Goal: Task Accomplishment & Management: Manage account settings

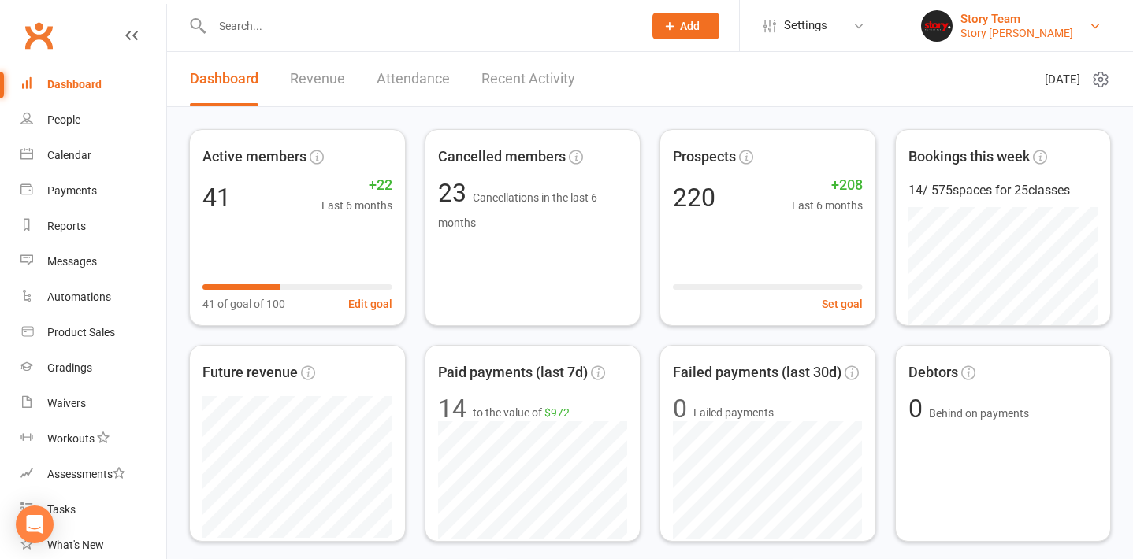
click at [999, 21] on div "Story Team" at bounding box center [1016, 19] width 113 height 14
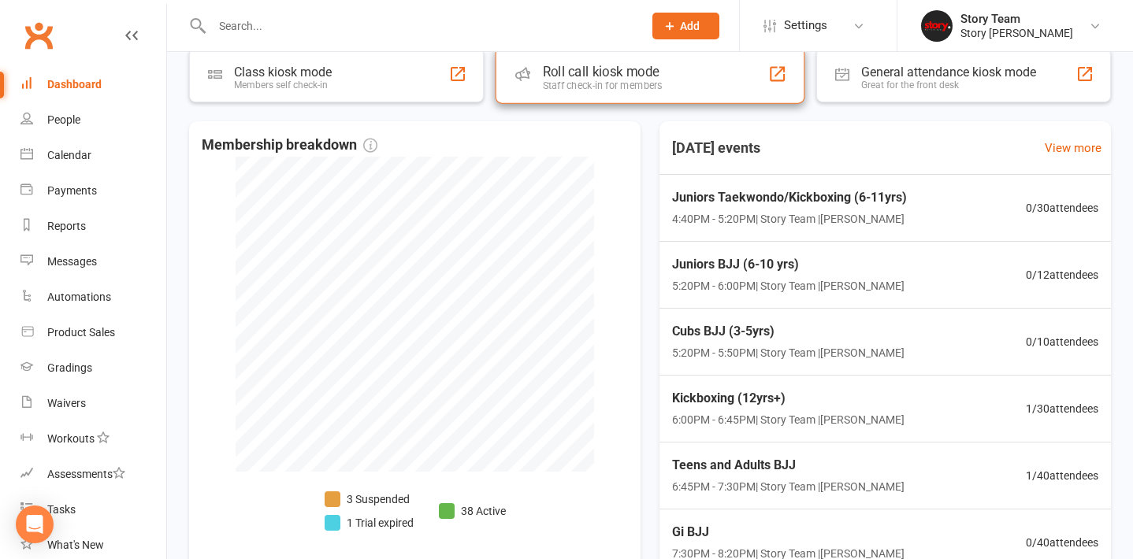
scroll to position [524, 0]
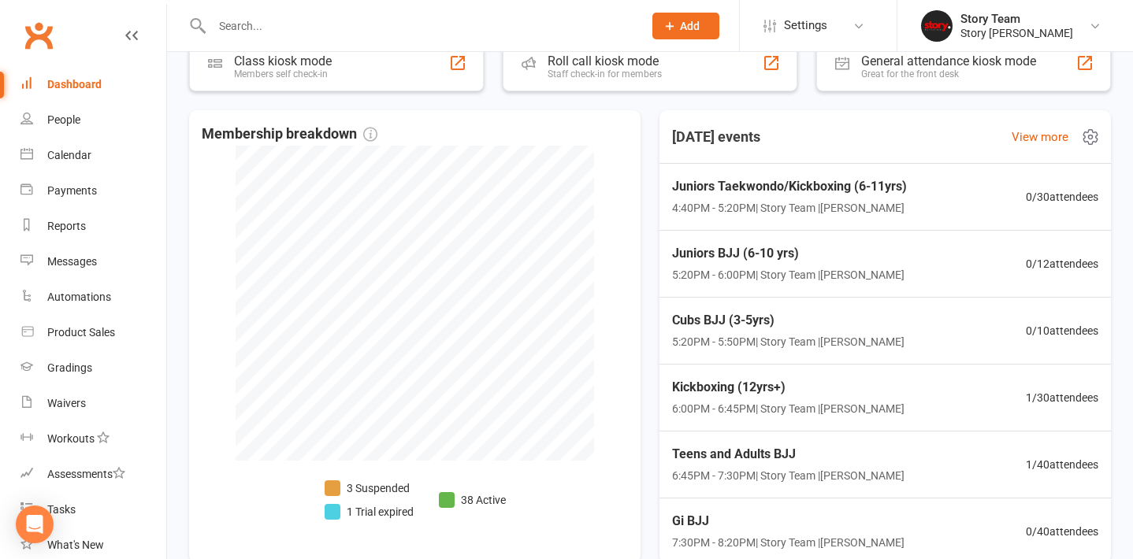
click at [1093, 140] on icon at bounding box center [1090, 137] width 19 height 19
click at [960, 119] on div "Today's events View more" at bounding box center [885, 137] width 477 height 54
click at [927, 196] on div "Juniors Taekwondo/Kickboxing (6-11yrs) 4:40PM - 5:20PM | Story Team | Preston M…" at bounding box center [884, 197] width 473 height 69
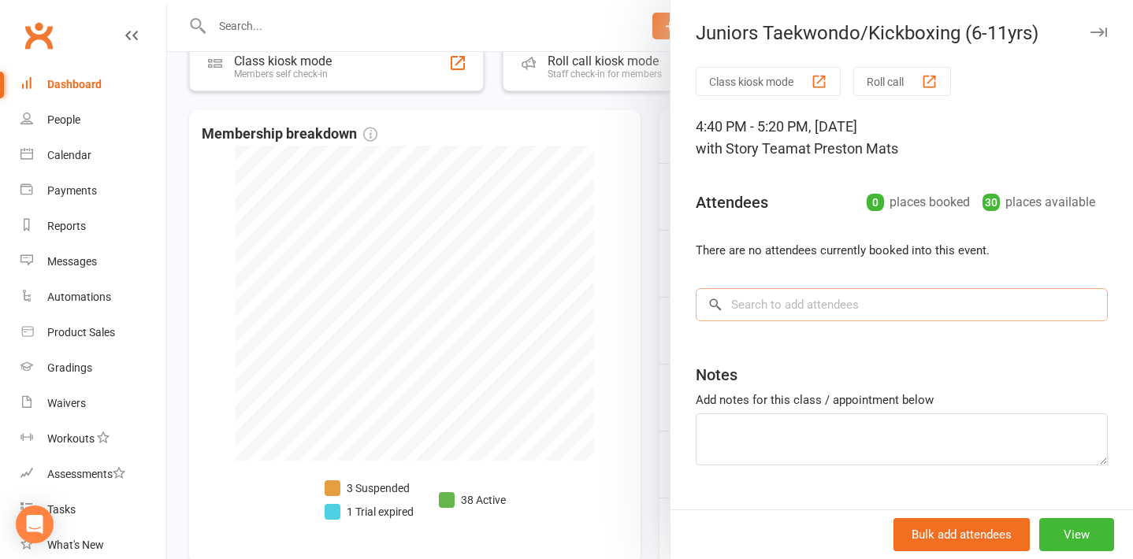
click at [800, 299] on input "search" at bounding box center [902, 304] width 412 height 33
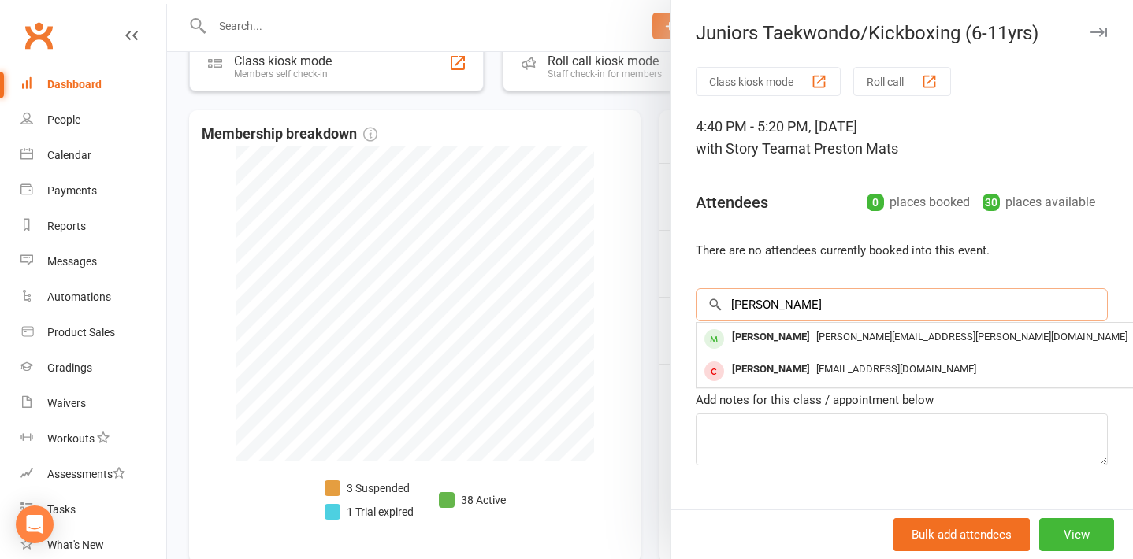
type input "harvey"
click at [655, 281] on div at bounding box center [650, 279] width 966 height 559
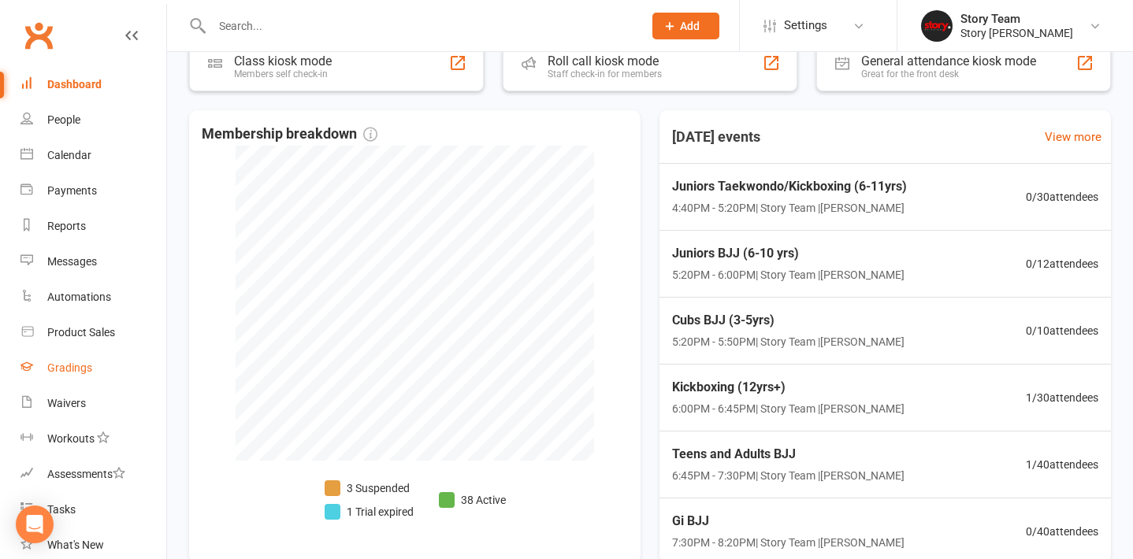
click at [89, 363] on div "Gradings" at bounding box center [69, 368] width 45 height 13
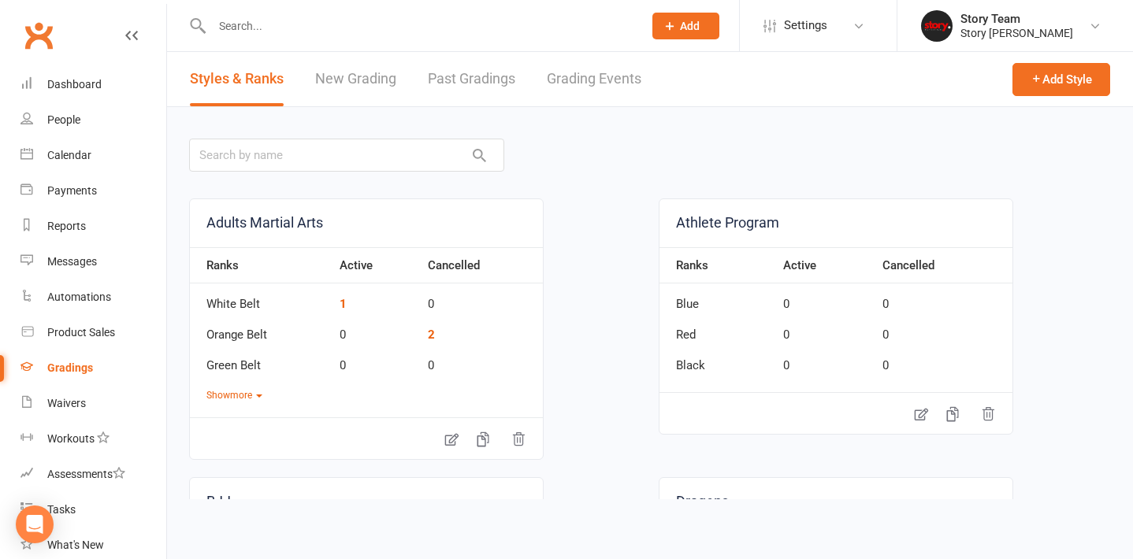
click at [585, 83] on link "Grading Events" at bounding box center [594, 79] width 95 height 54
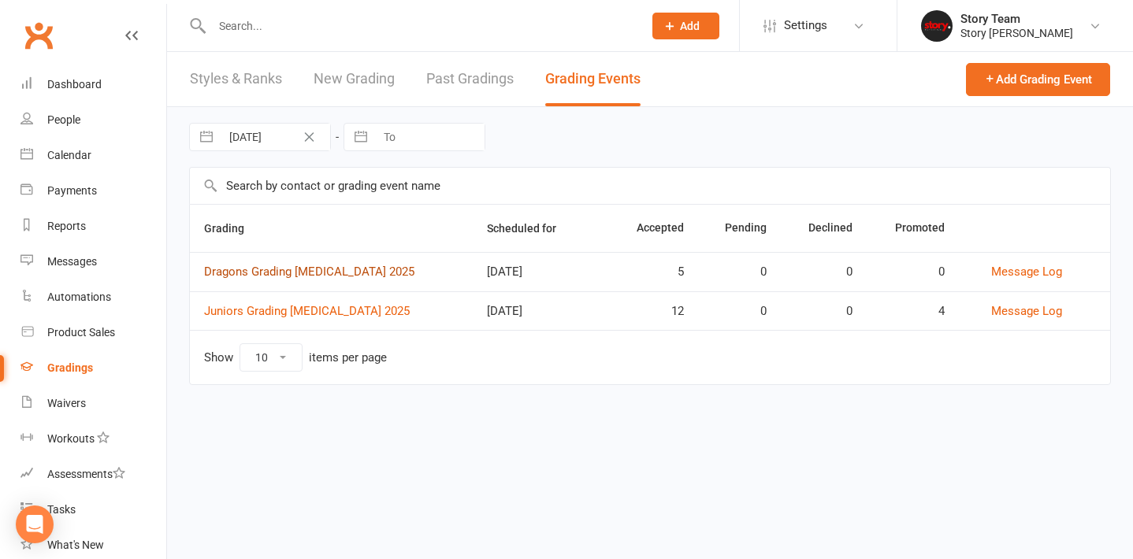
click at [295, 269] on link "Dragons Grading T3 2025" at bounding box center [309, 272] width 210 height 14
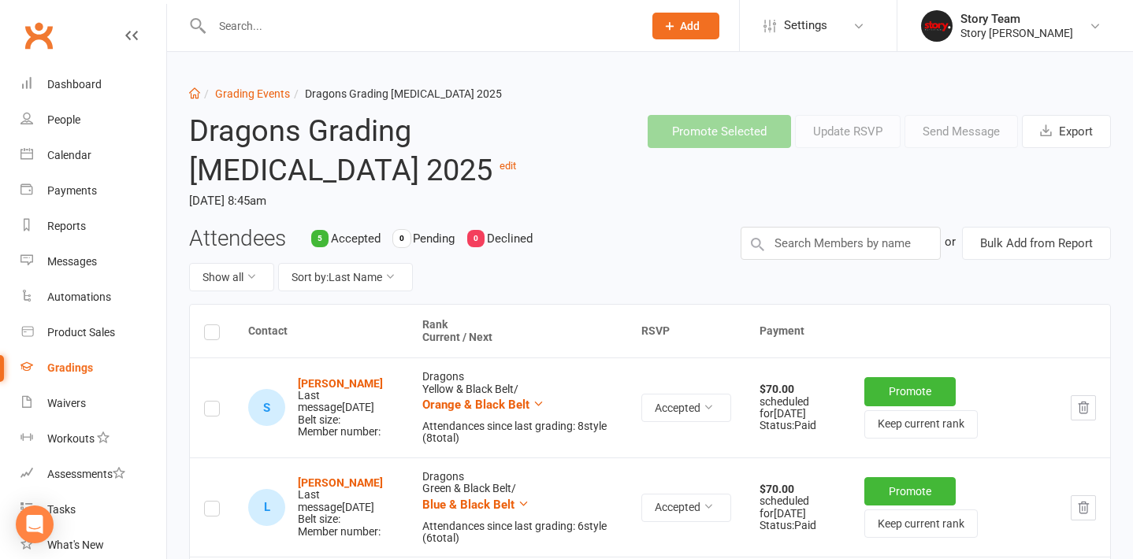
click at [204, 308] on th at bounding box center [212, 331] width 44 height 53
click at [210, 335] on label at bounding box center [212, 335] width 16 height 0
click at [210, 325] on input "checkbox" at bounding box center [212, 325] width 16 height 0
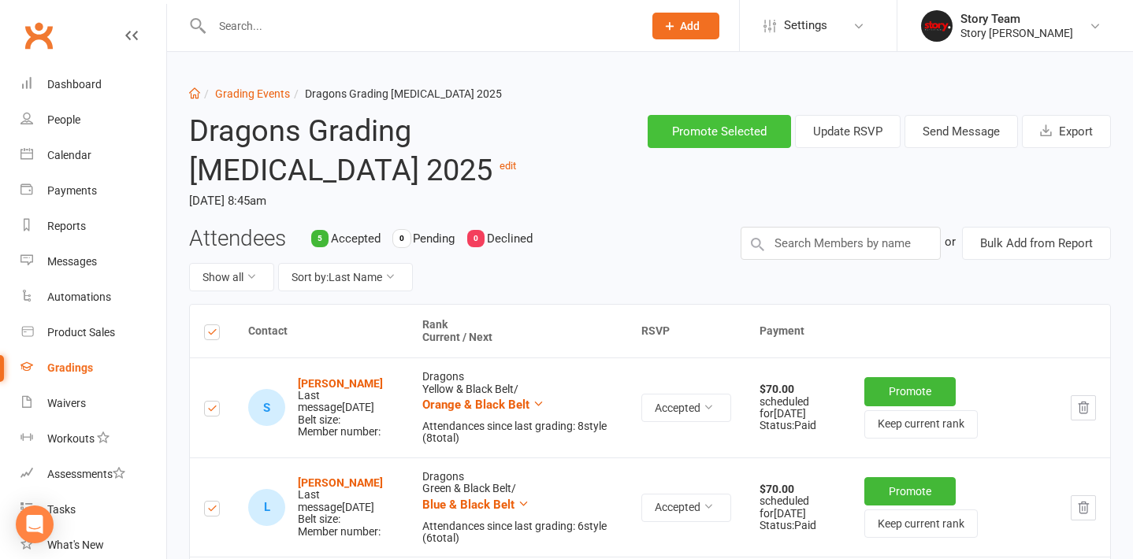
click at [766, 143] on button "Promote Selected" at bounding box center [719, 131] width 143 height 33
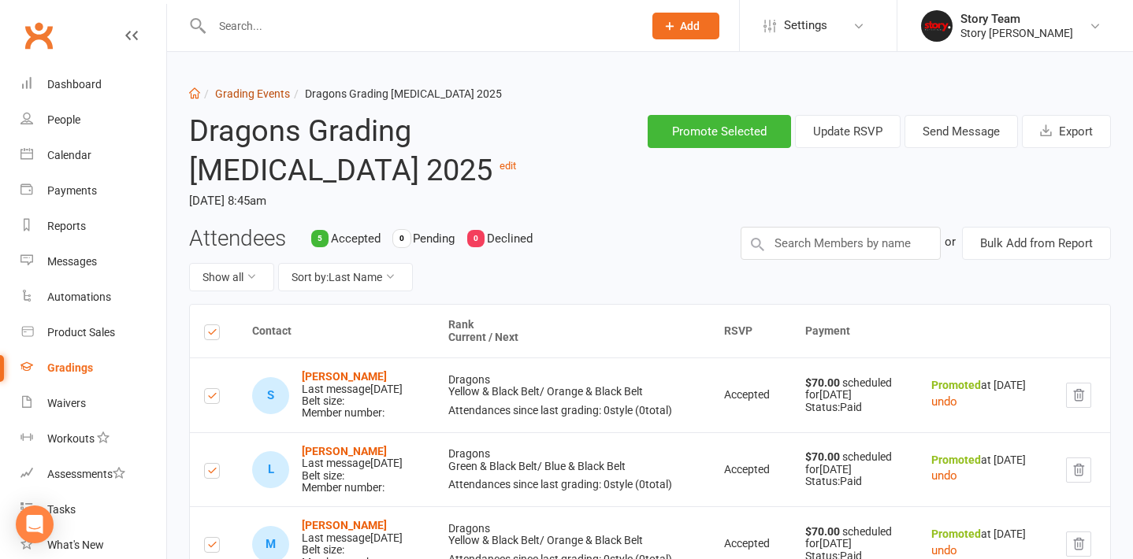
click at [273, 95] on link "Grading Events" at bounding box center [252, 93] width 75 height 13
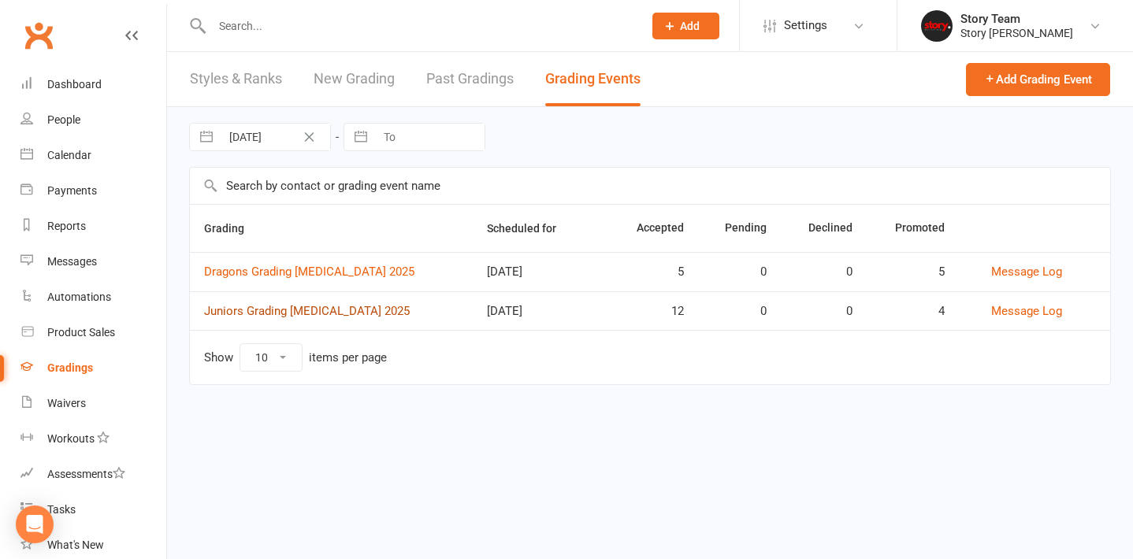
click at [265, 311] on link "Juniors Grading T3 2025" at bounding box center [307, 311] width 206 height 14
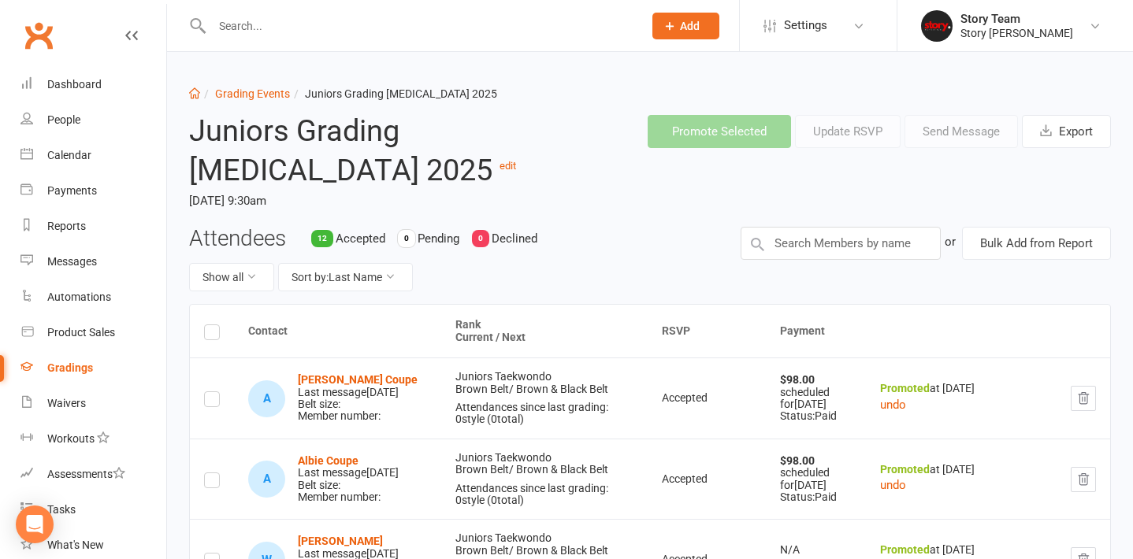
click at [210, 335] on label at bounding box center [212, 335] width 16 height 0
click at [210, 325] on input "checkbox" at bounding box center [212, 325] width 16 height 0
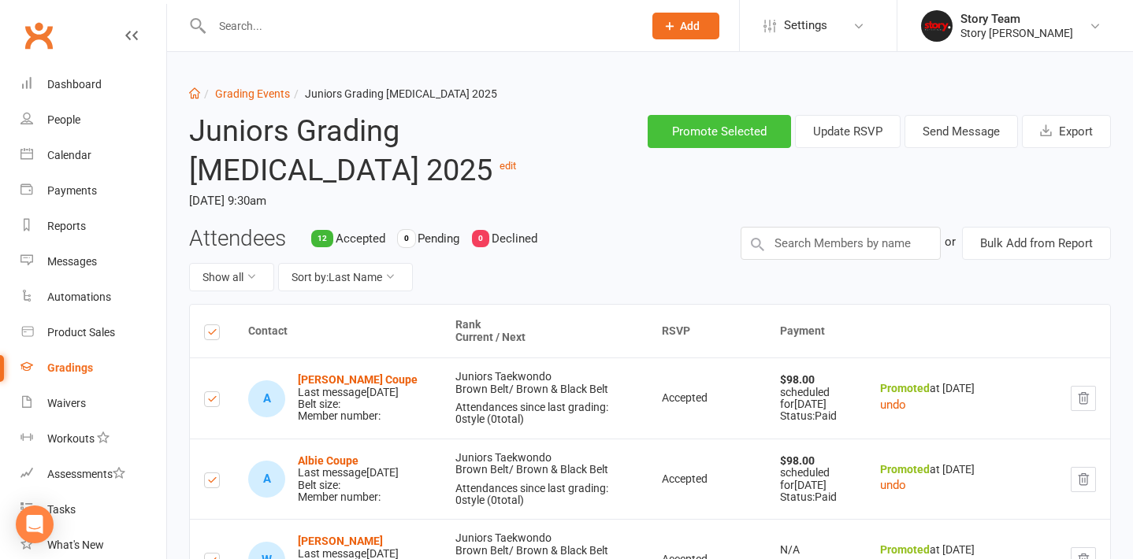
click at [704, 140] on button "Promote Selected" at bounding box center [719, 131] width 143 height 33
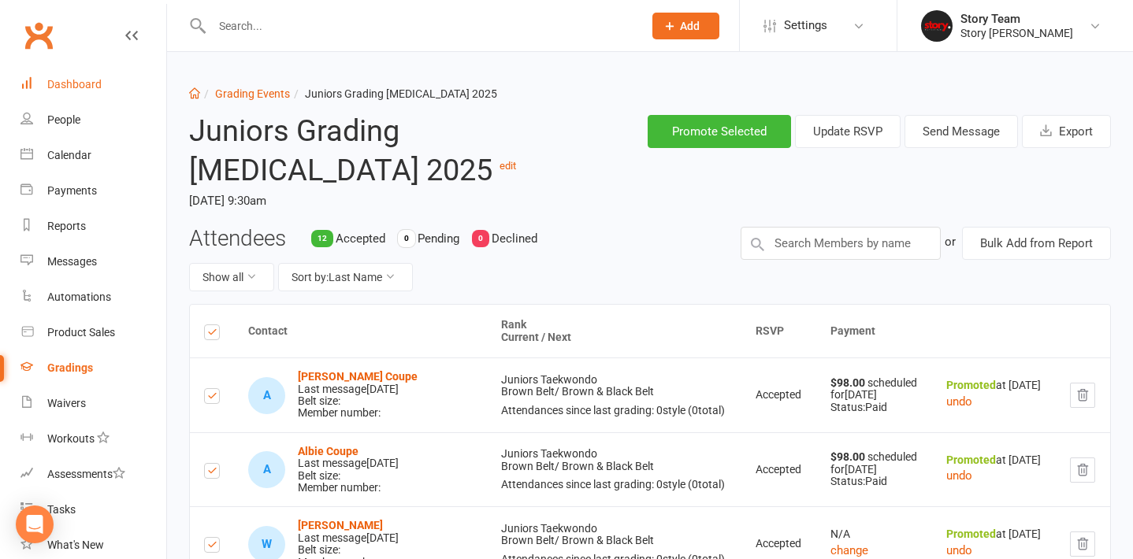
click at [90, 86] on div "Dashboard" at bounding box center [74, 84] width 54 height 13
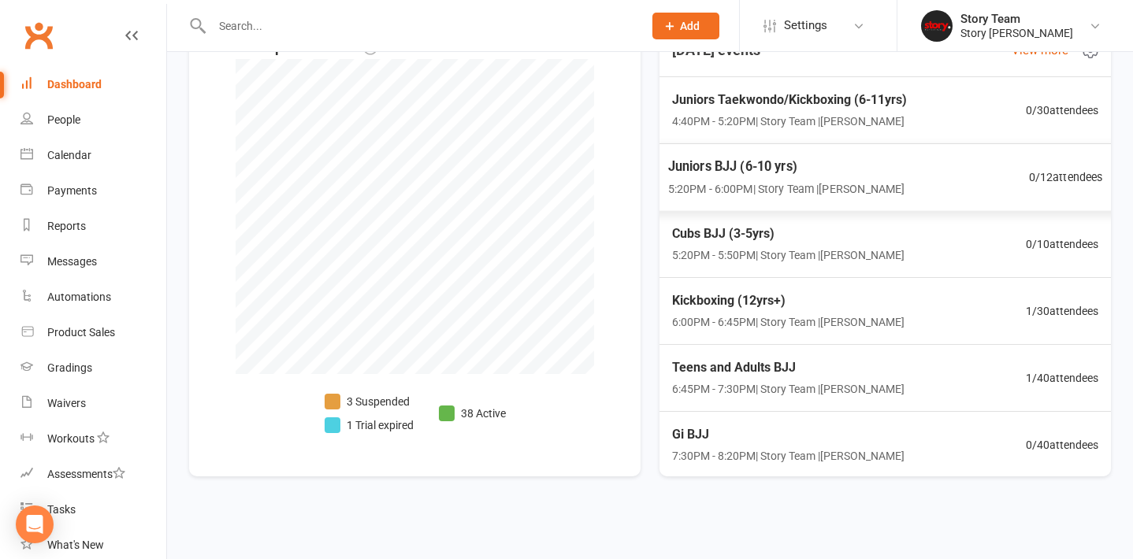
scroll to position [620, 0]
click at [932, 124] on div "Juniors Taekwondo/Kickboxing (6-11yrs) 4:40PM - 5:20PM | Story Team | Preston M…" at bounding box center [885, 110] width 473 height 69
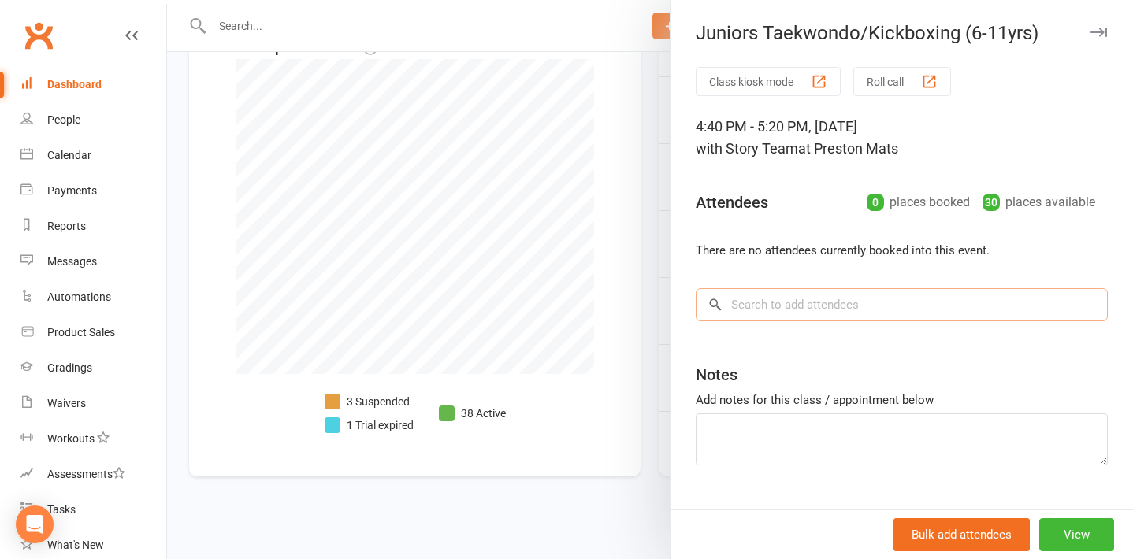
click at [795, 306] on input "search" at bounding box center [902, 304] width 412 height 33
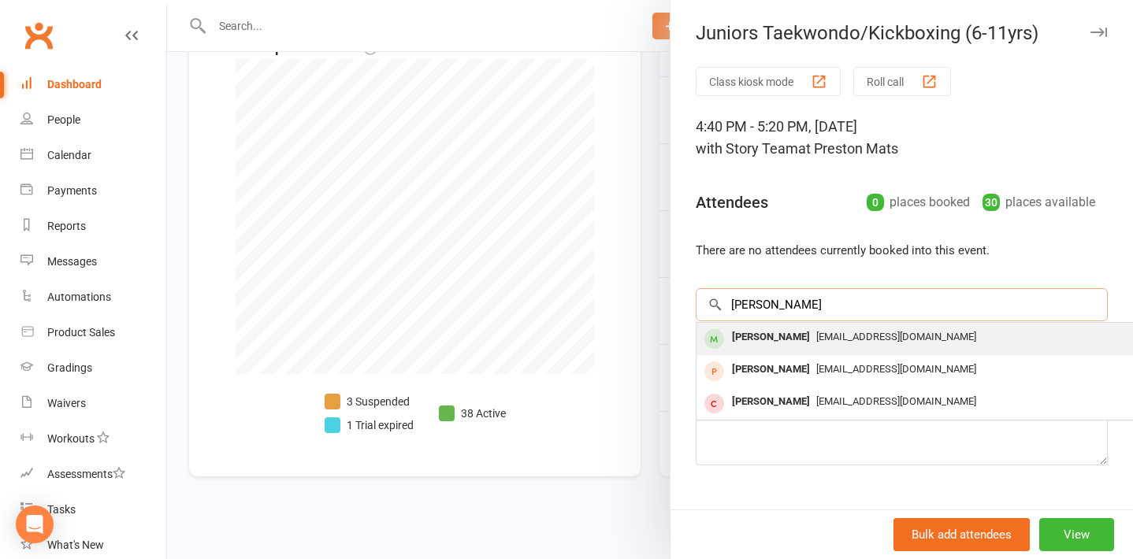
type input "wade"
click at [819, 333] on span "sallymeyers01@gmail.com" at bounding box center [896, 337] width 160 height 12
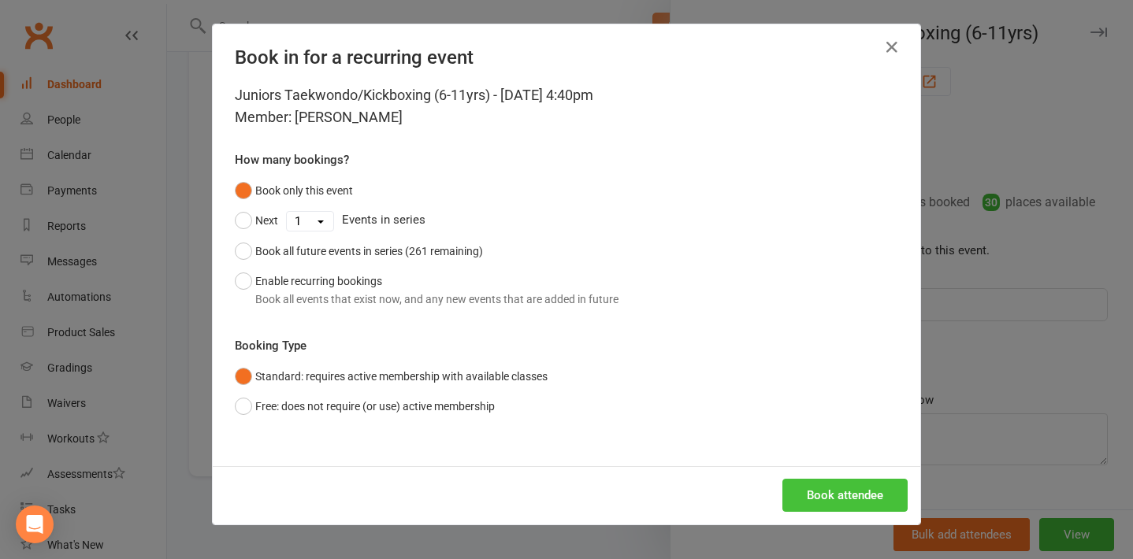
click at [815, 488] on button "Book attendee" at bounding box center [844, 495] width 125 height 33
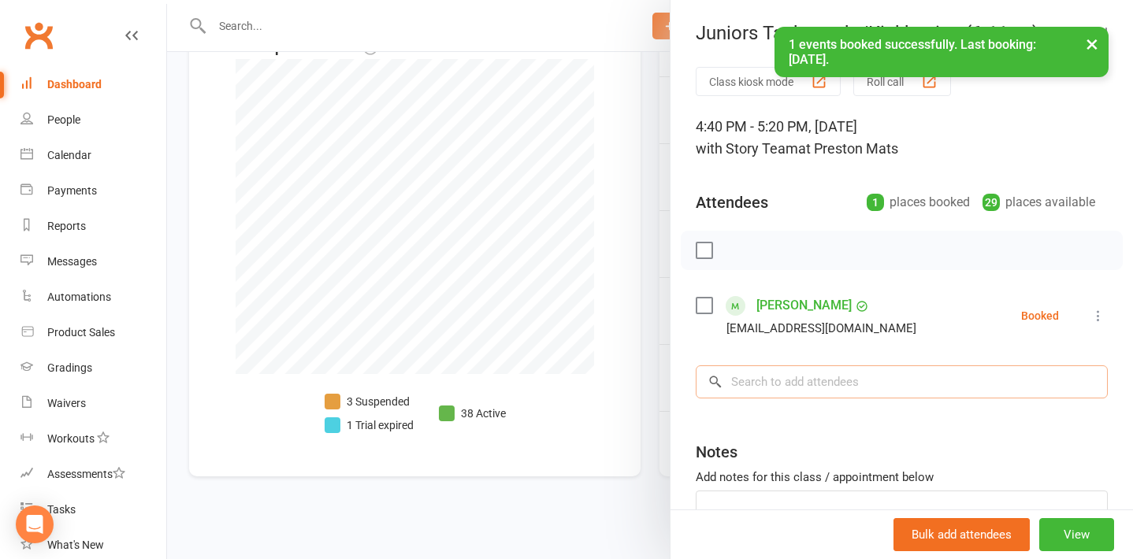
click at [785, 386] on input "search" at bounding box center [902, 382] width 412 height 33
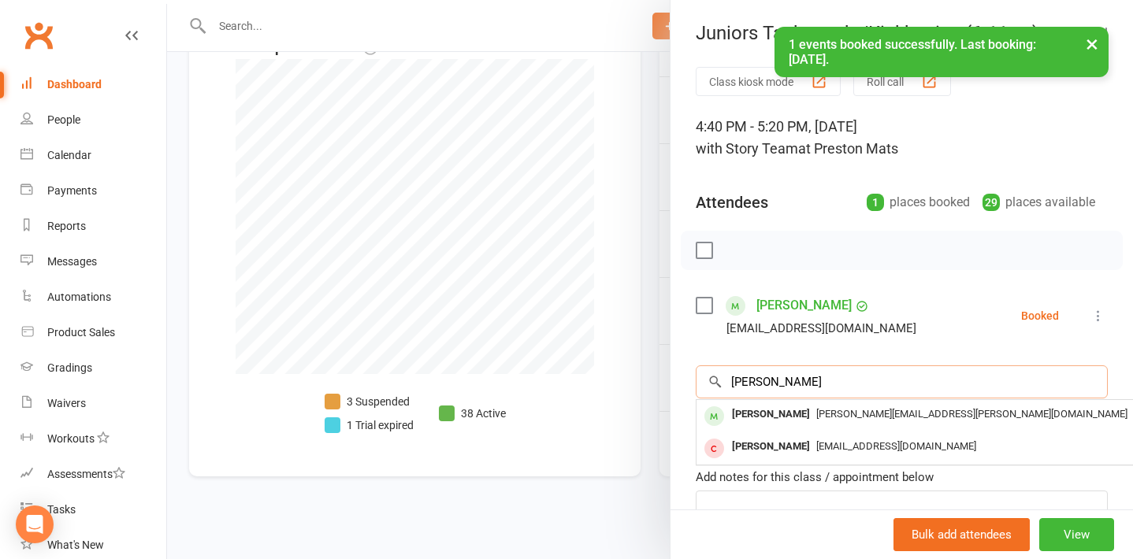
type input "Harvey"
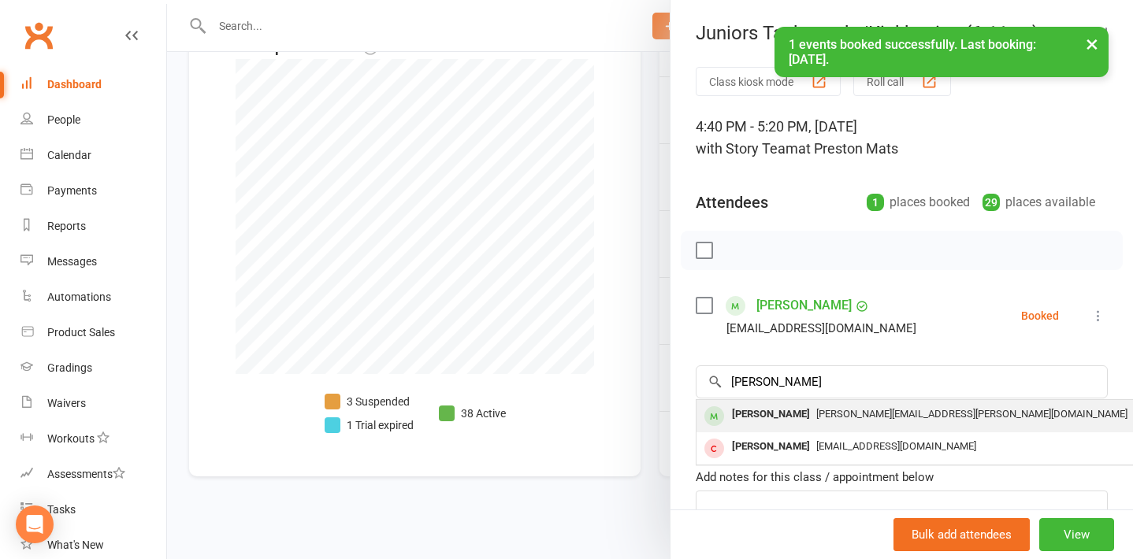
drag, startPoint x: 785, startPoint y: 386, endPoint x: 790, endPoint y: 409, distance: 23.3
click at [790, 409] on div "Harvey Hume" at bounding box center [771, 414] width 91 height 23
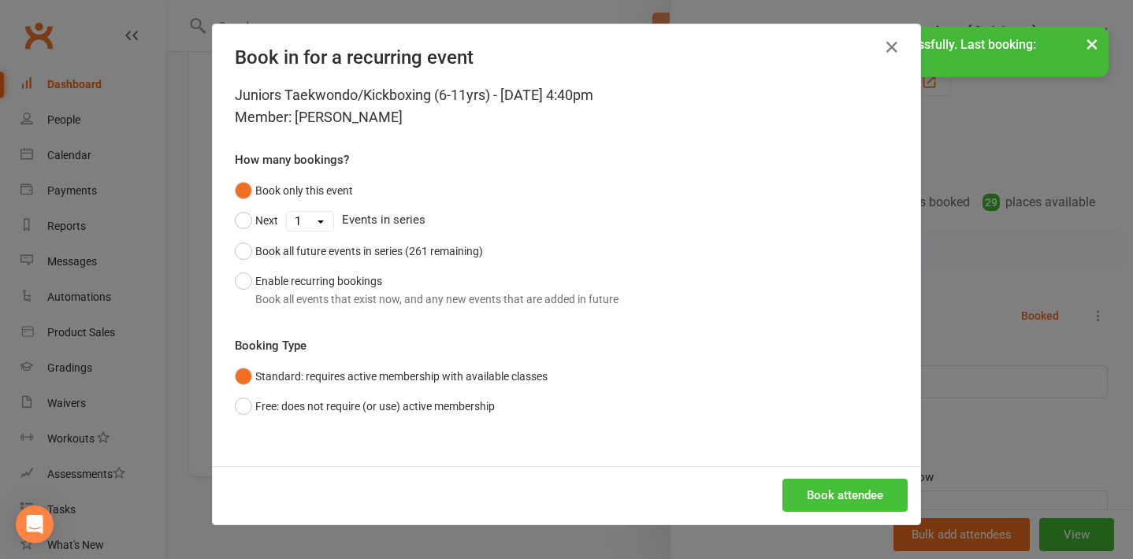
click at [810, 492] on button "Book attendee" at bounding box center [844, 495] width 125 height 33
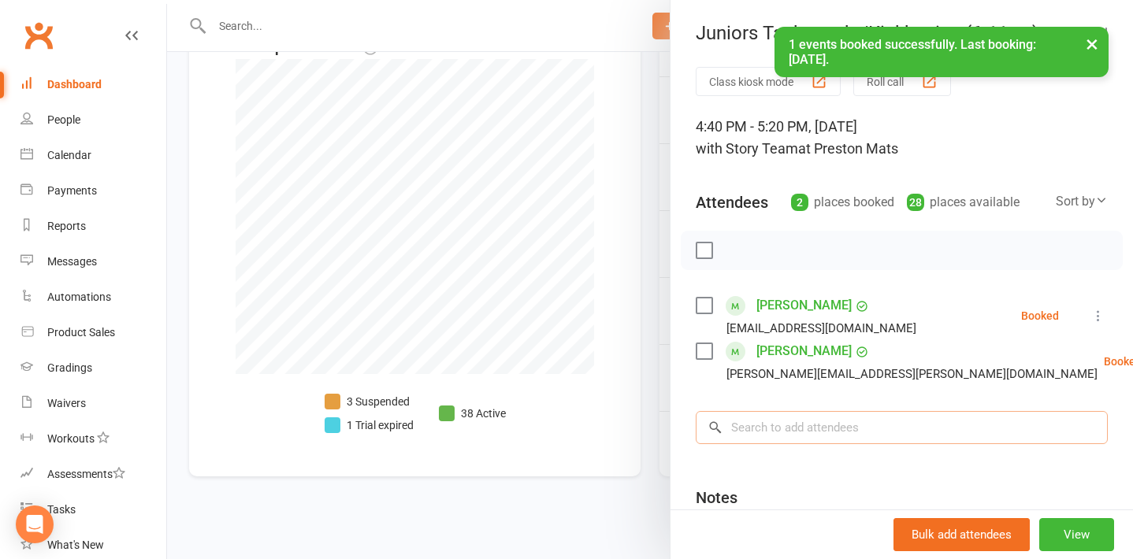
click at [778, 429] on input "search" at bounding box center [902, 427] width 412 height 33
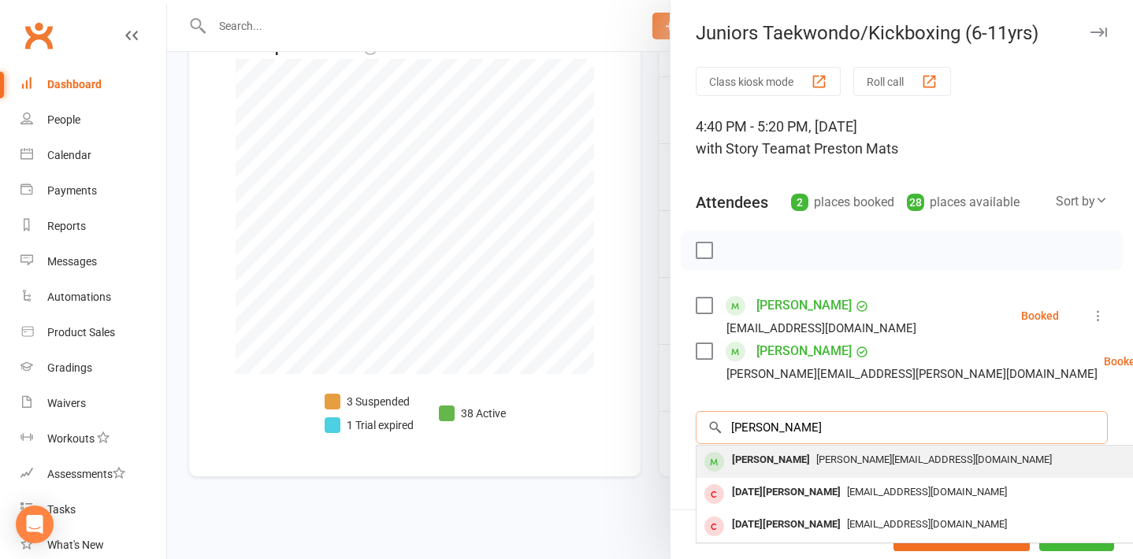
type input "lucien"
click at [775, 459] on div "Lucien Rodwell" at bounding box center [771, 460] width 91 height 23
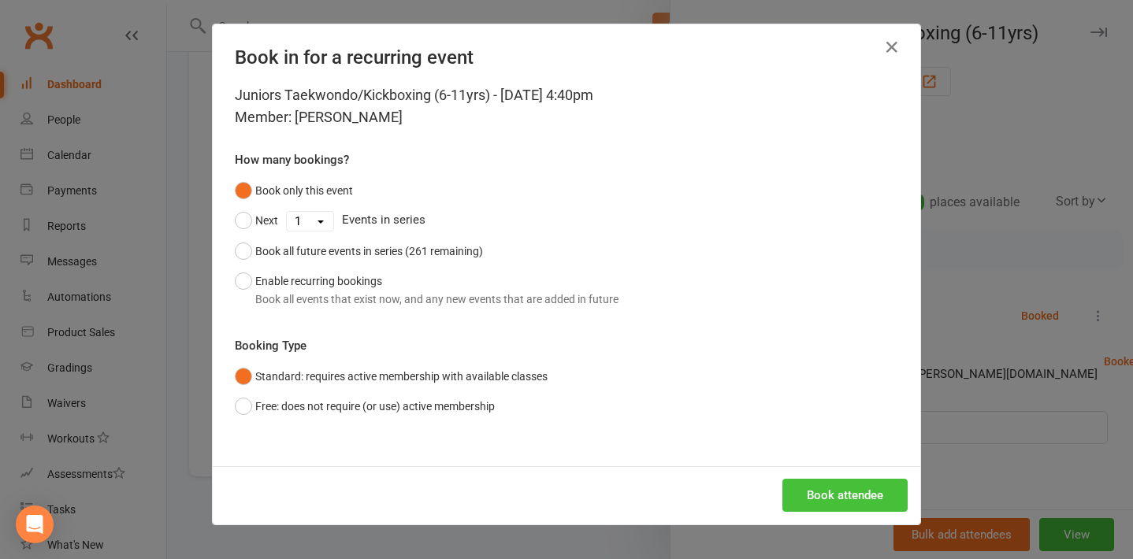
click at [822, 487] on button "Book attendee" at bounding box center [844, 495] width 125 height 33
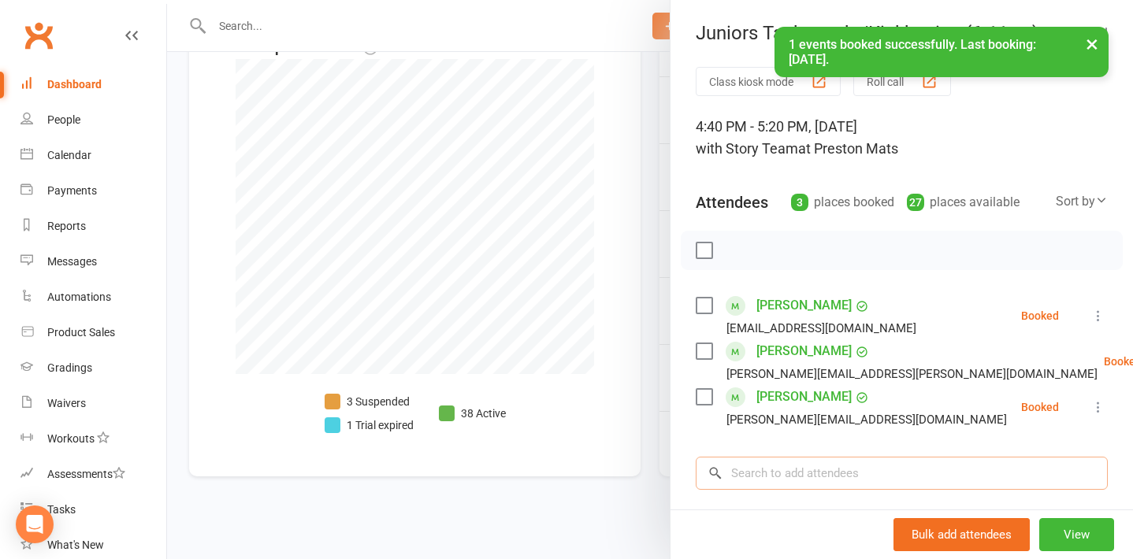
click at [761, 478] on input "search" at bounding box center [902, 473] width 412 height 33
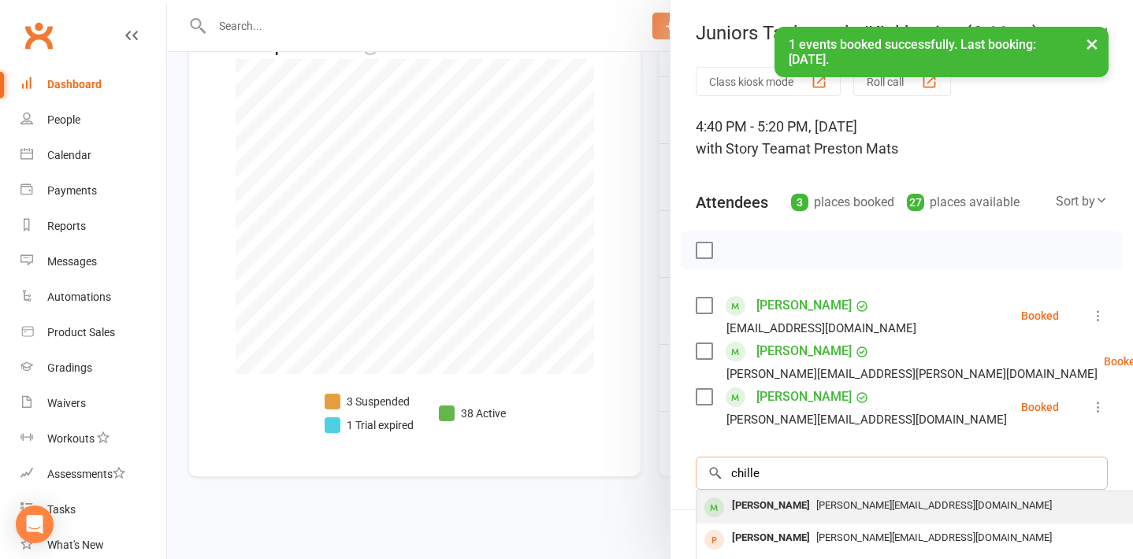
type input "chille"
click at [763, 513] on div "Achille Rodwell" at bounding box center [771, 506] width 91 height 23
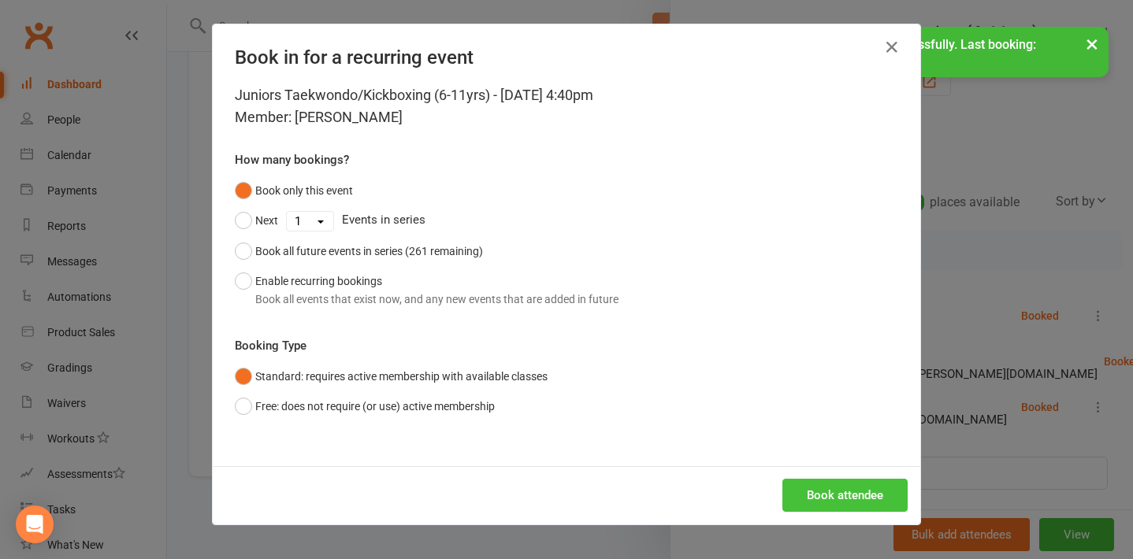
click at [843, 488] on button "Book attendee" at bounding box center [844, 495] width 125 height 33
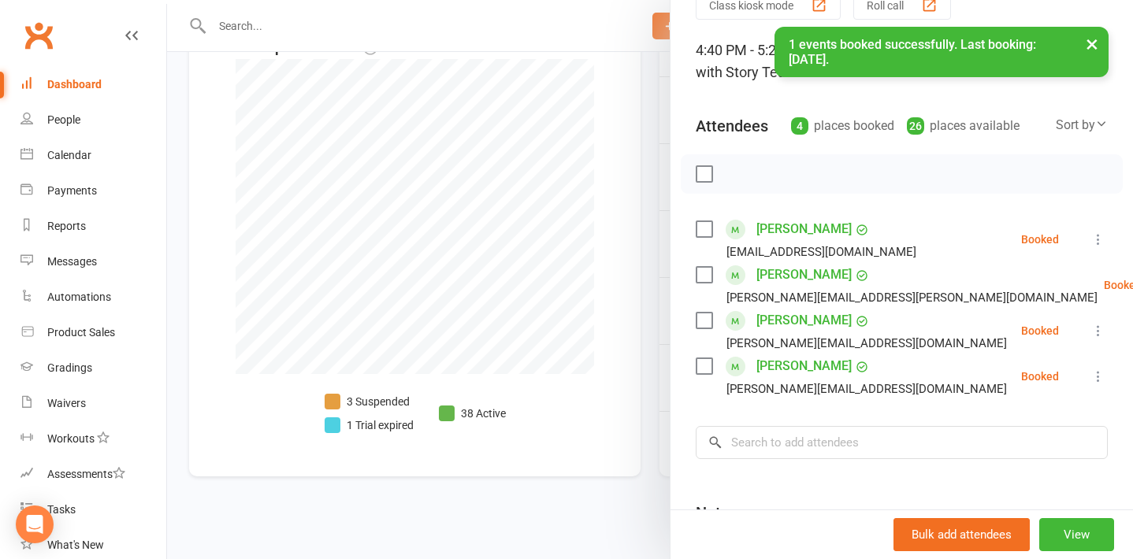
scroll to position [78, 0]
click at [815, 443] on input "search" at bounding box center [902, 441] width 412 height 33
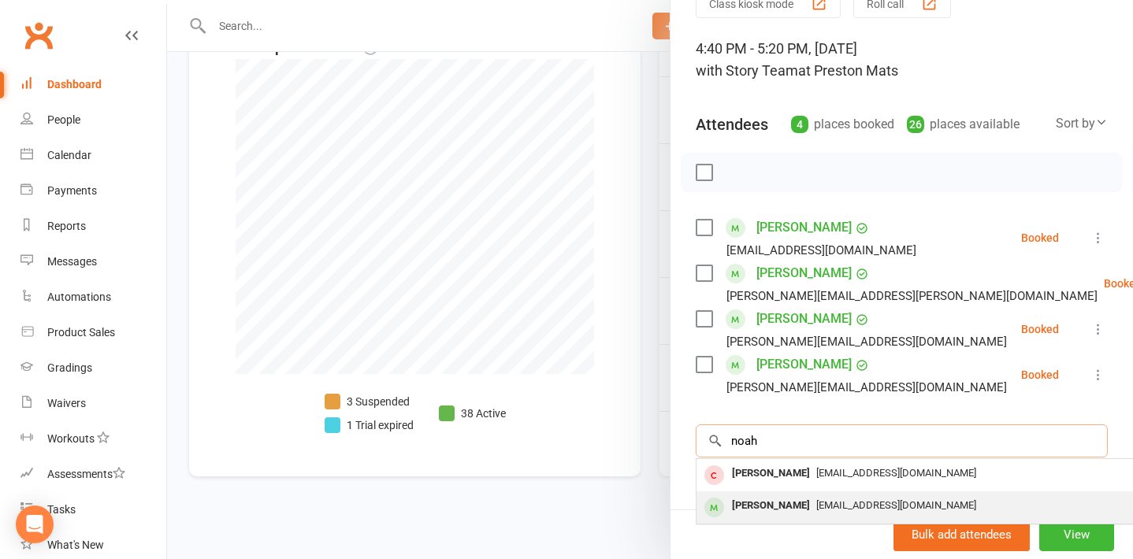
type input "noah"
click at [785, 500] on div "Noah Hancock" at bounding box center [771, 506] width 91 height 23
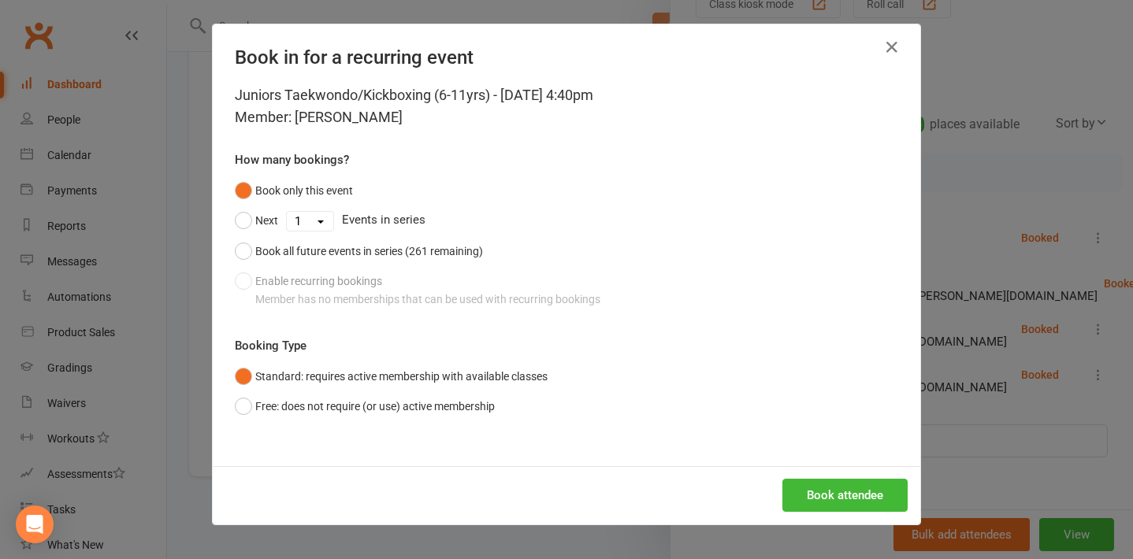
click at [830, 476] on div "Book attendee" at bounding box center [566, 495] width 707 height 58
click at [840, 492] on button "Book attendee" at bounding box center [844, 495] width 125 height 33
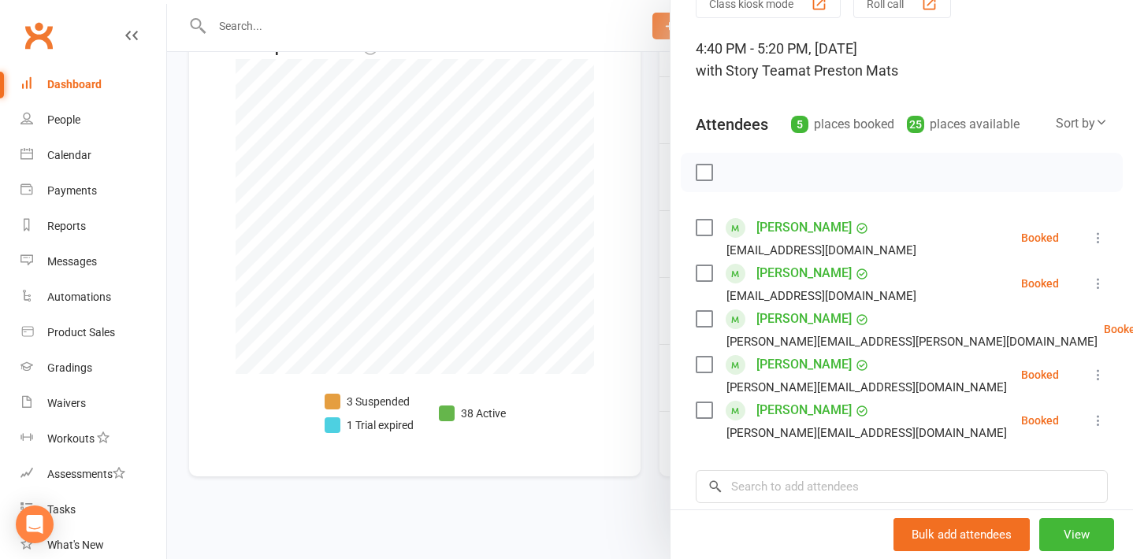
click at [705, 174] on label at bounding box center [704, 173] width 16 height 16
click at [741, 173] on icon "button" at bounding box center [738, 172] width 17 height 17
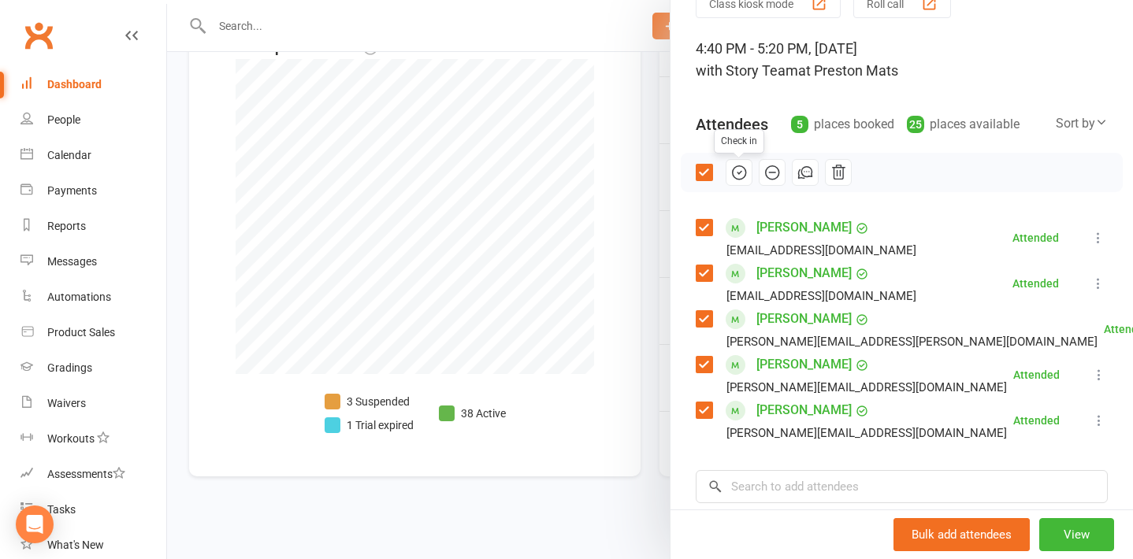
click at [641, 284] on div at bounding box center [650, 279] width 966 height 559
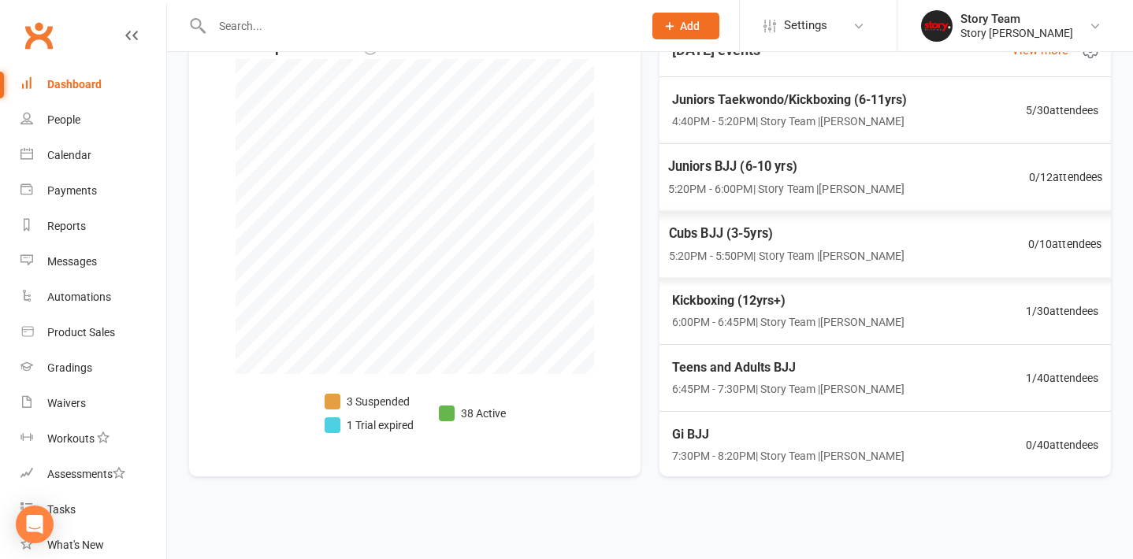
click at [935, 184] on div "Juniors BJJ (6-10 yrs) 5:20PM - 6:00PM | Story Team | Preston Mats 0 / 12 atten…" at bounding box center [884, 177] width 473 height 69
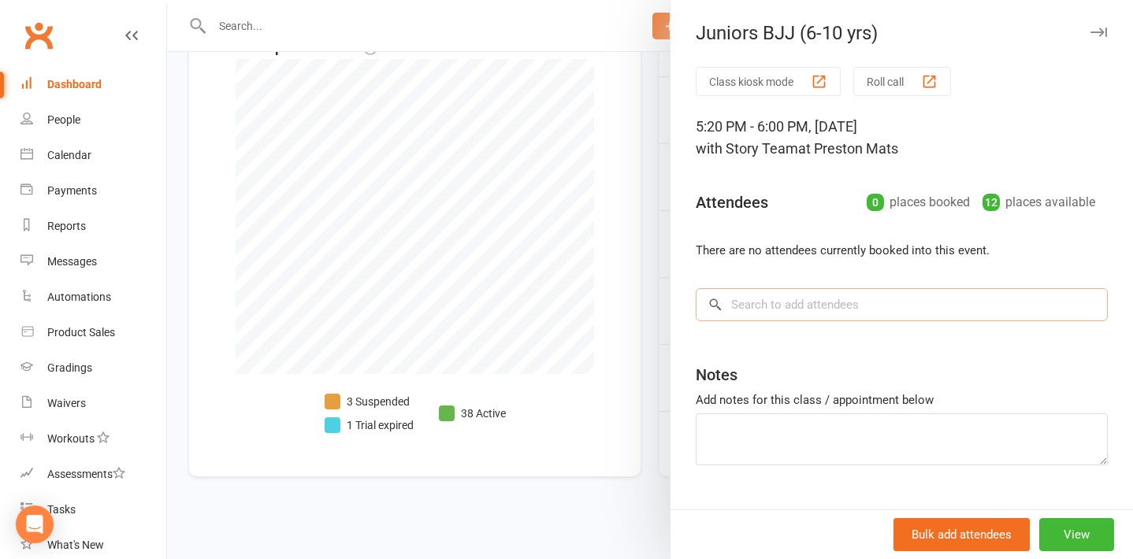
click at [811, 317] on input "search" at bounding box center [902, 304] width 412 height 33
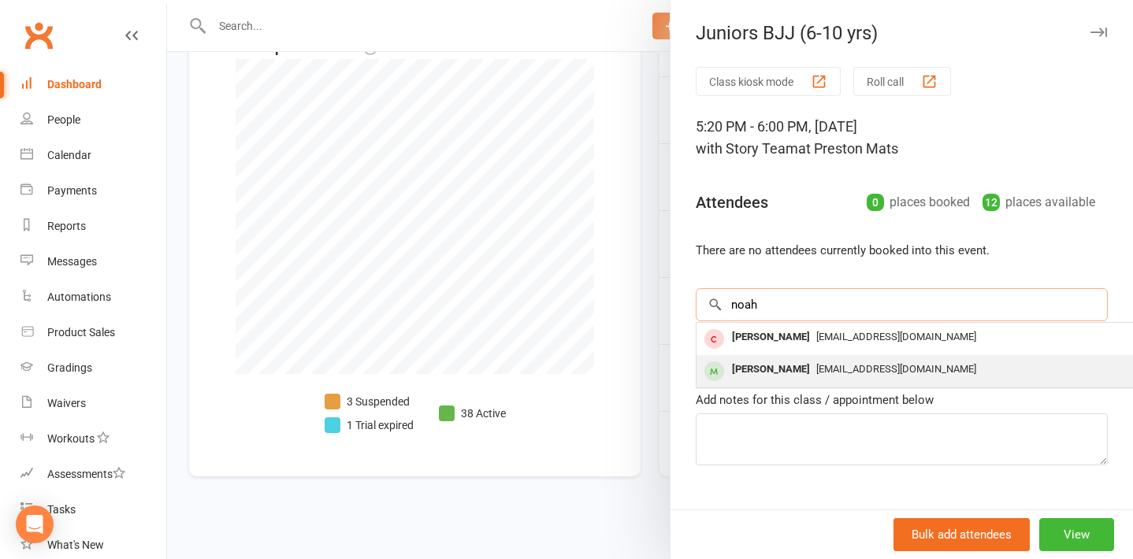
type input "noah"
click at [793, 366] on div "Noah Hancock" at bounding box center [771, 369] width 91 height 23
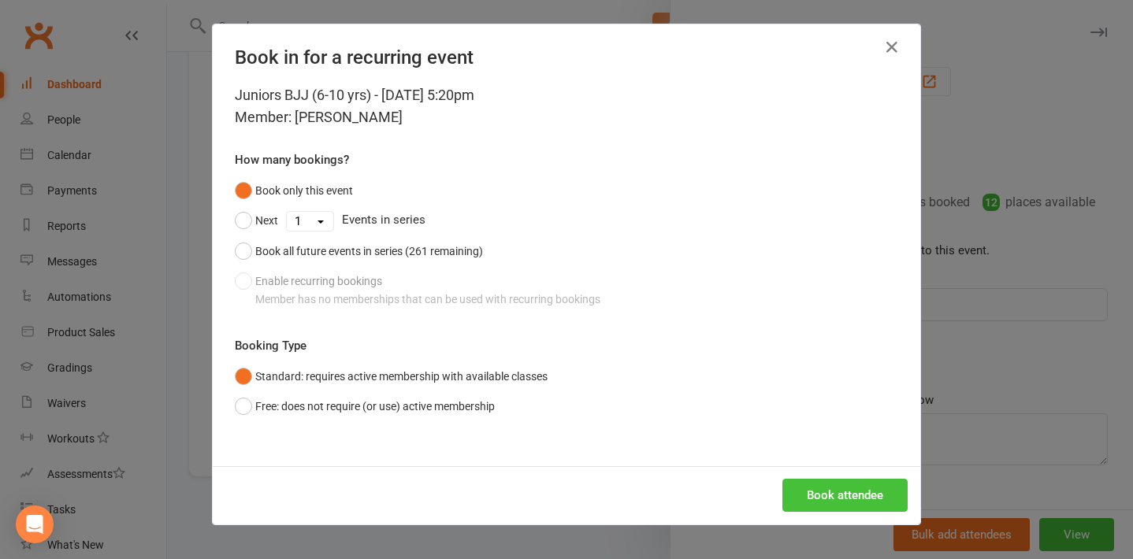
click at [805, 499] on button "Book attendee" at bounding box center [844, 495] width 125 height 33
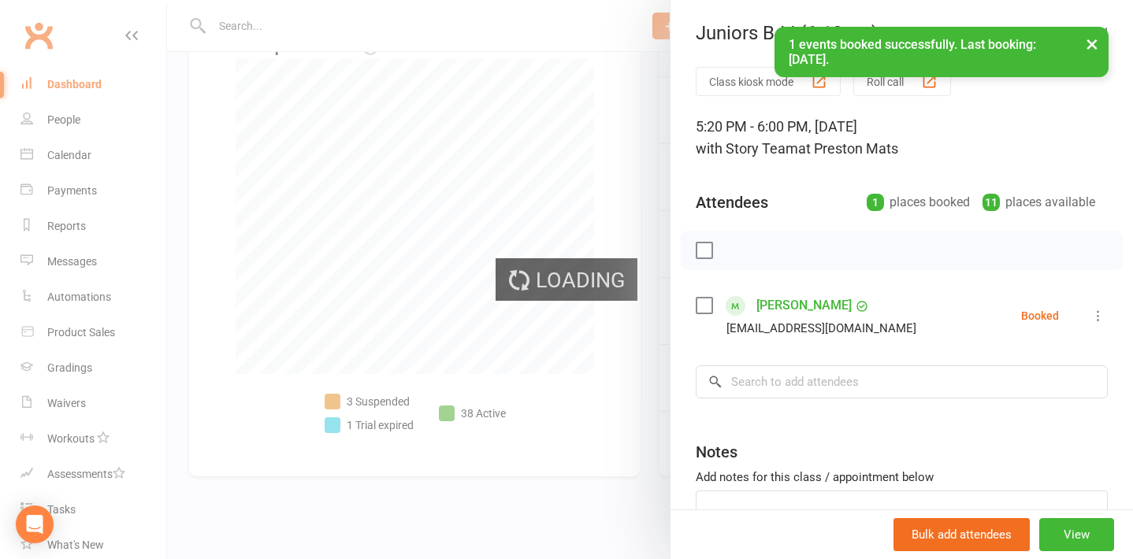
click at [773, 303] on link "Noah Hancock" at bounding box center [803, 305] width 95 height 25
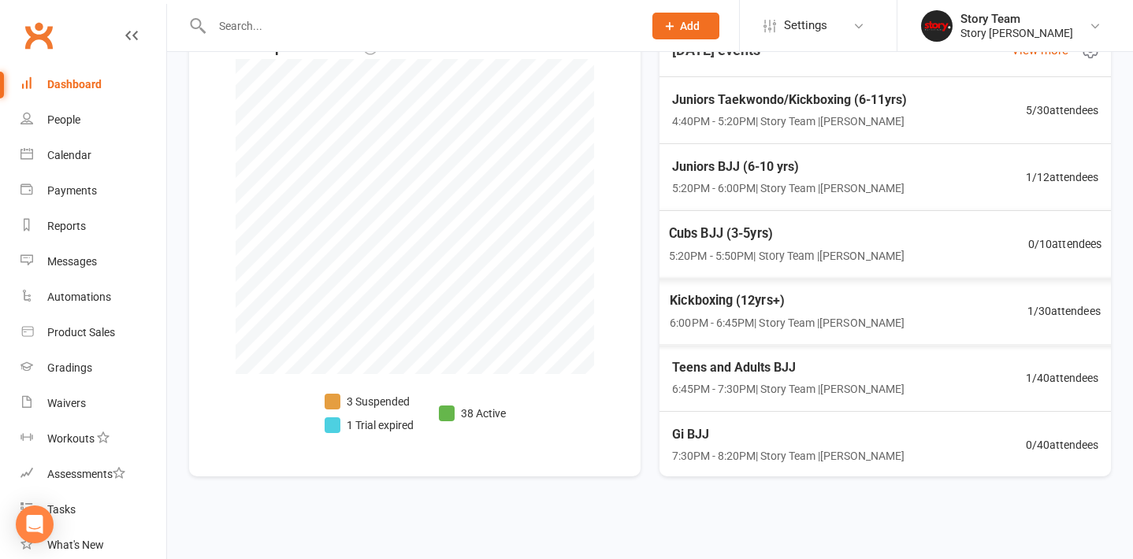
scroll to position [620, 0]
click at [838, 180] on span "5:20PM - 6:00PM | Story Team | Preston Mats" at bounding box center [786, 189] width 237 height 18
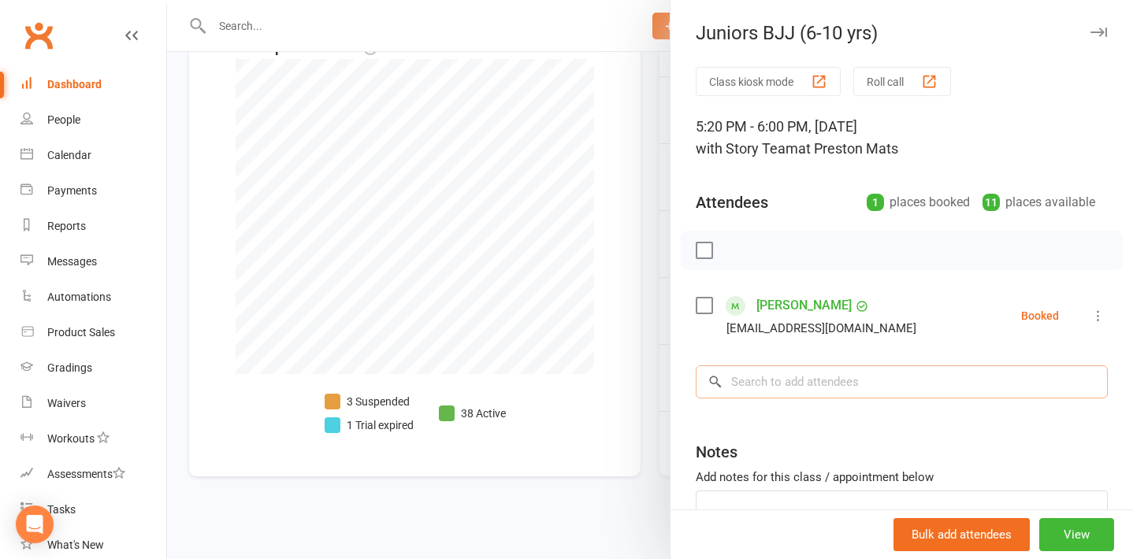
click at [775, 379] on input "search" at bounding box center [902, 382] width 412 height 33
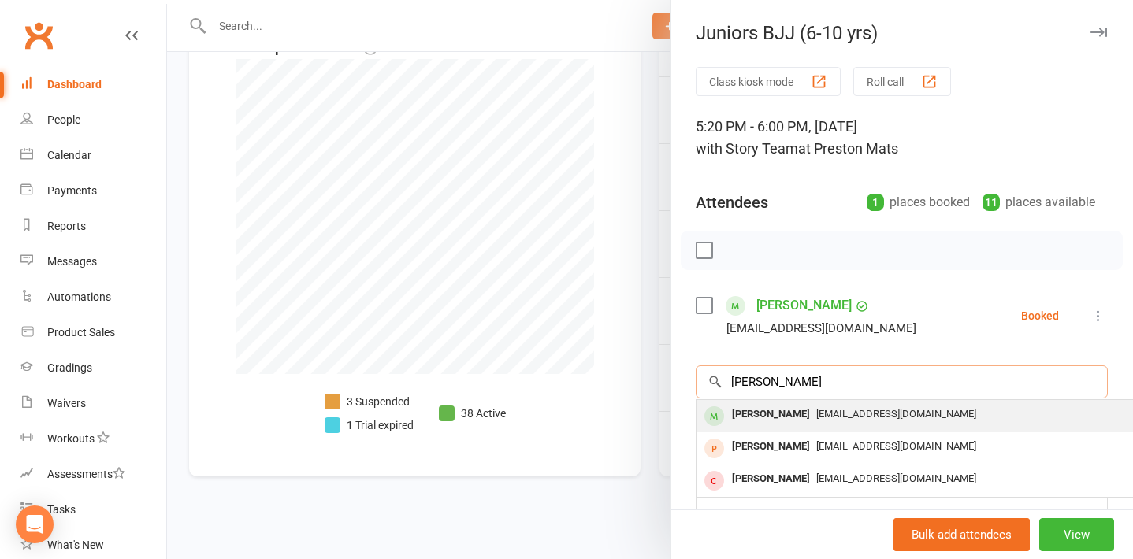
type input "wade"
click at [776, 416] on div "Wade Devlin" at bounding box center [771, 414] width 91 height 23
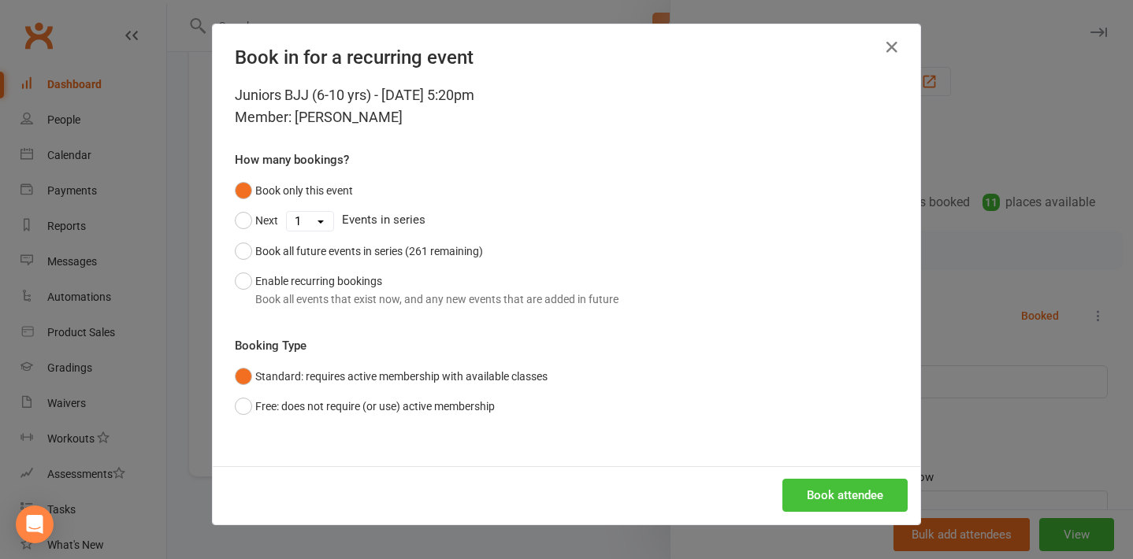
click at [811, 492] on button "Book attendee" at bounding box center [844, 495] width 125 height 33
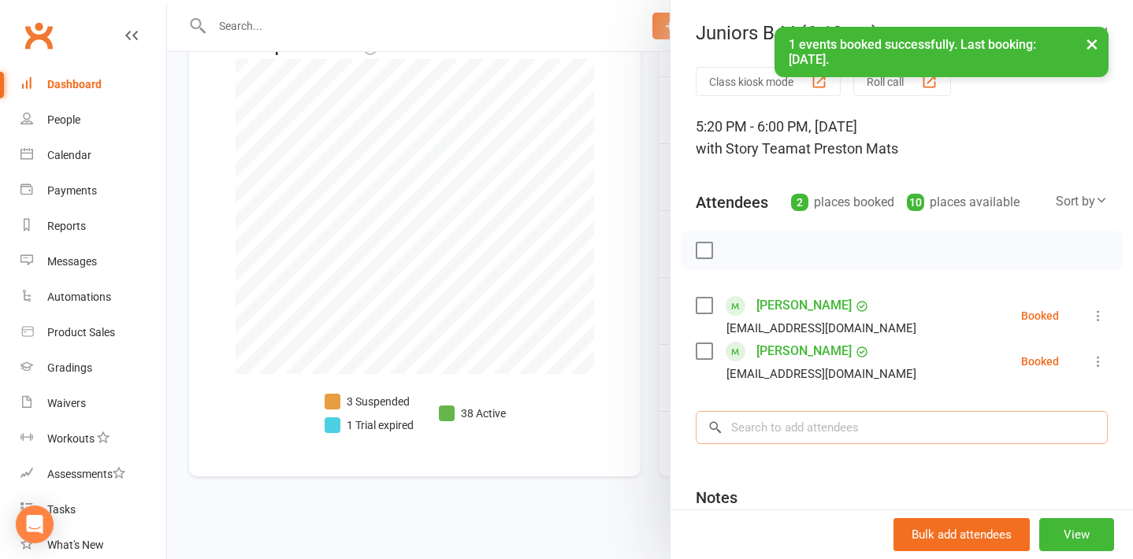
click at [793, 425] on input "search" at bounding box center [902, 427] width 412 height 33
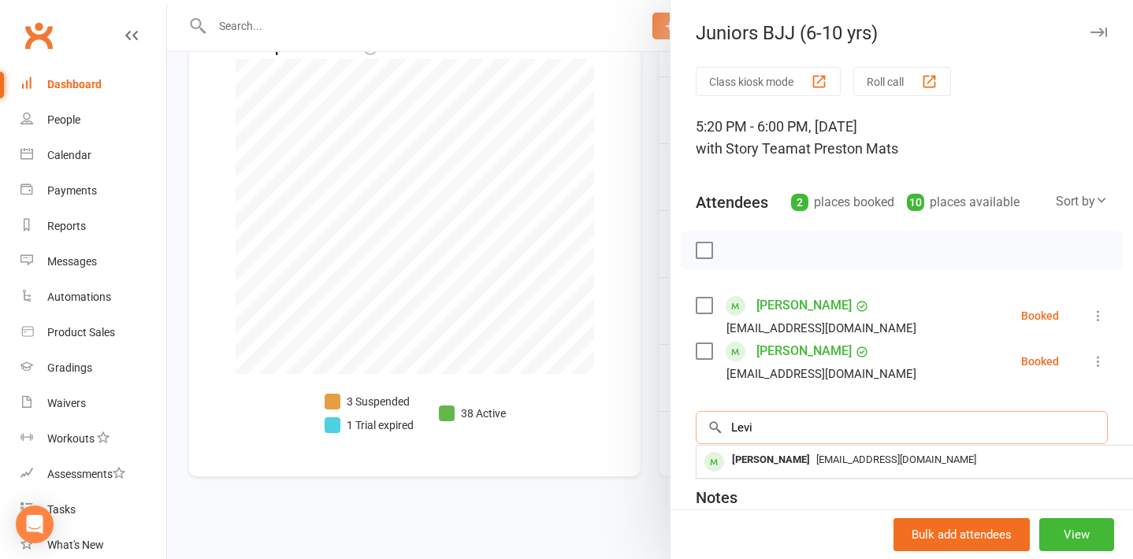
type input "Levi"
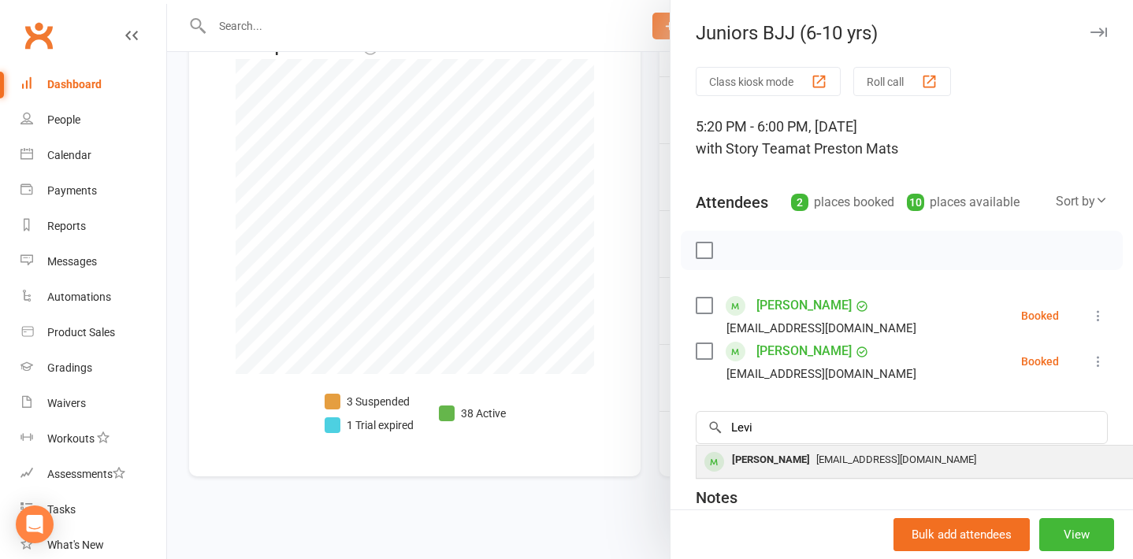
drag, startPoint x: 793, startPoint y: 425, endPoint x: 795, endPoint y: 459, distance: 33.1
click at [795, 459] on div "Levi Hamilton" at bounding box center [771, 460] width 91 height 23
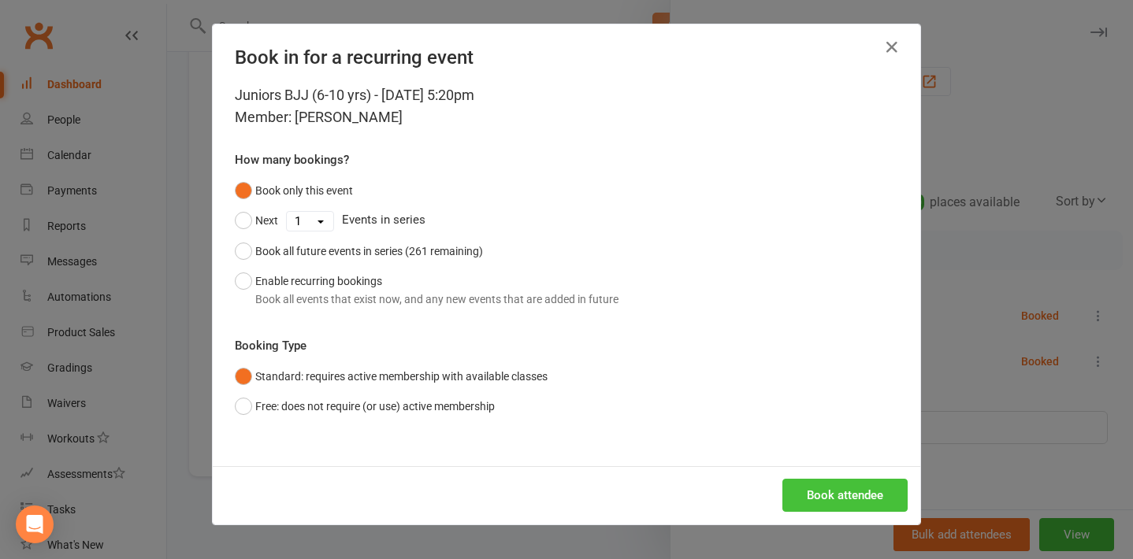
click at [812, 490] on button "Book attendee" at bounding box center [844, 495] width 125 height 33
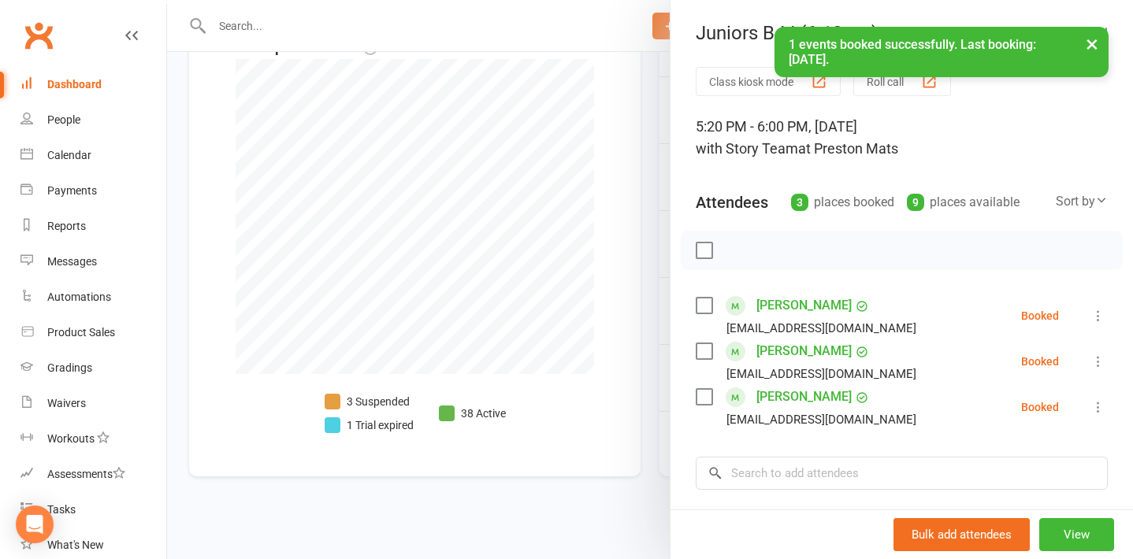
click at [526, 497] on div at bounding box center [650, 279] width 966 height 559
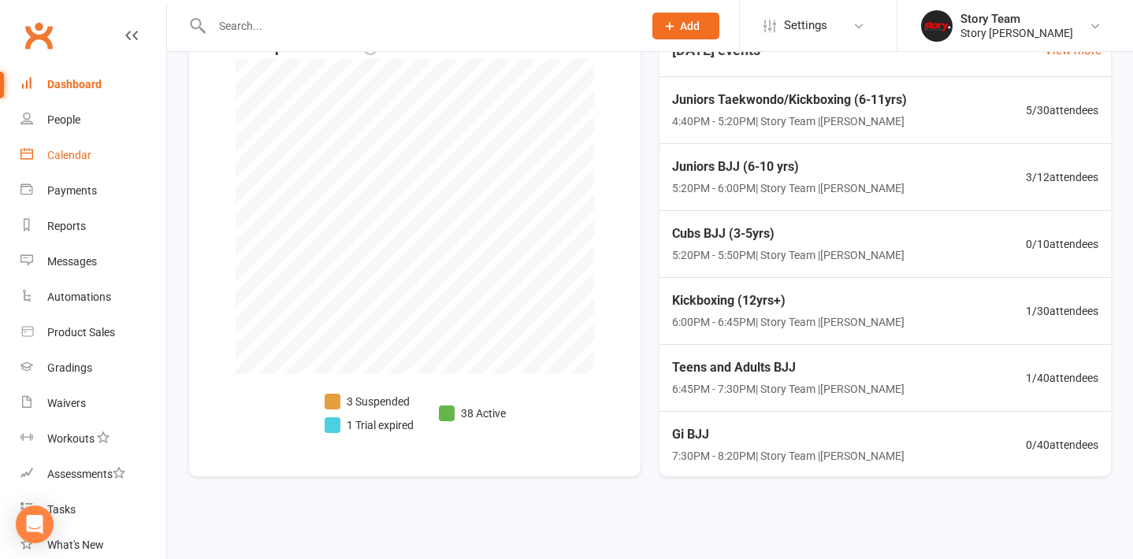
click at [70, 169] on link "Calendar" at bounding box center [93, 155] width 146 height 35
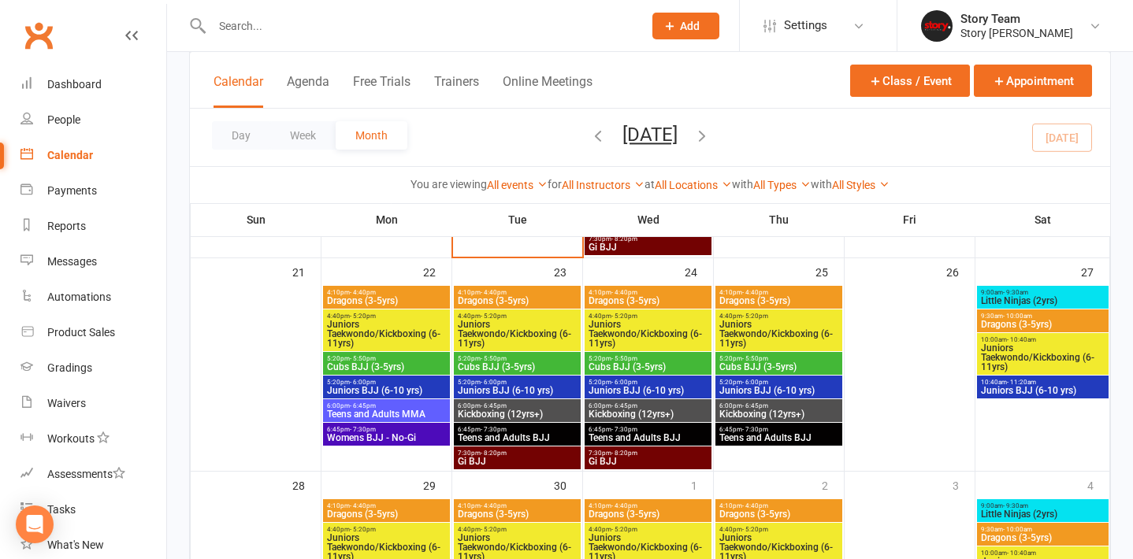
scroll to position [718, 0]
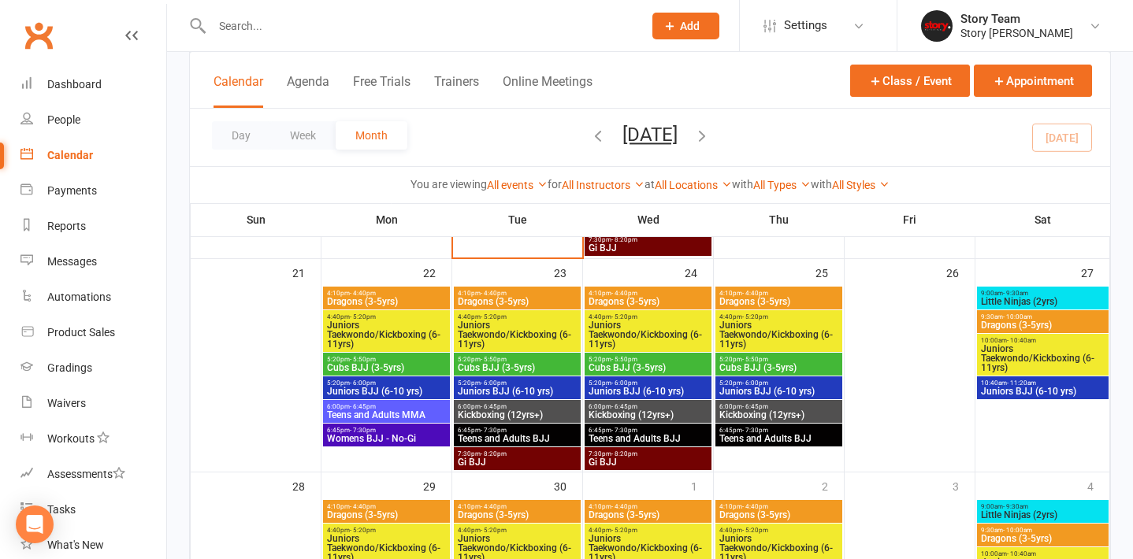
click at [410, 297] on span "Dragons (3-5yrs)" at bounding box center [386, 301] width 121 height 9
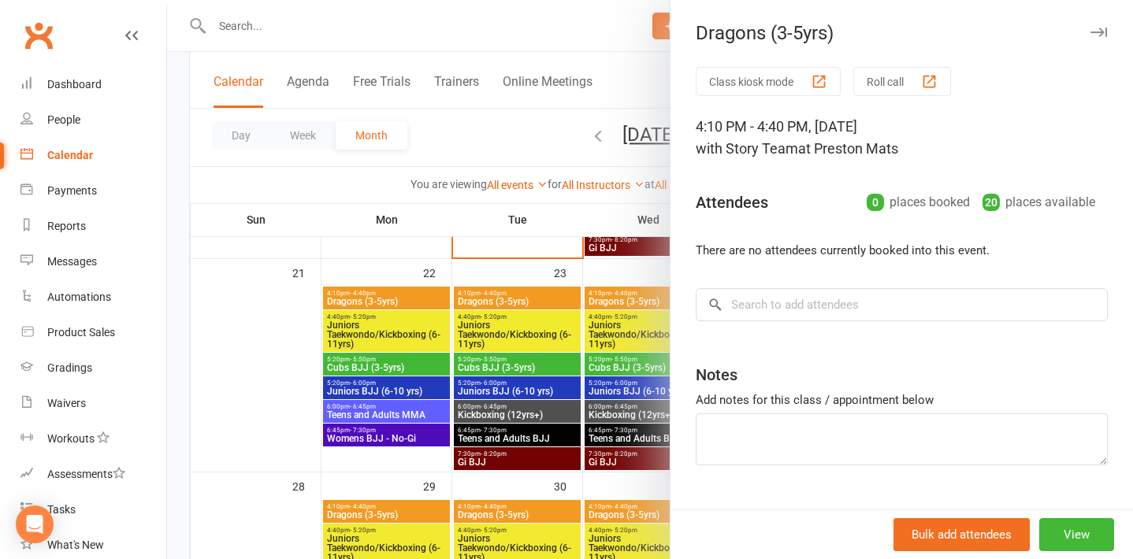
click at [493, 225] on div at bounding box center [650, 279] width 966 height 559
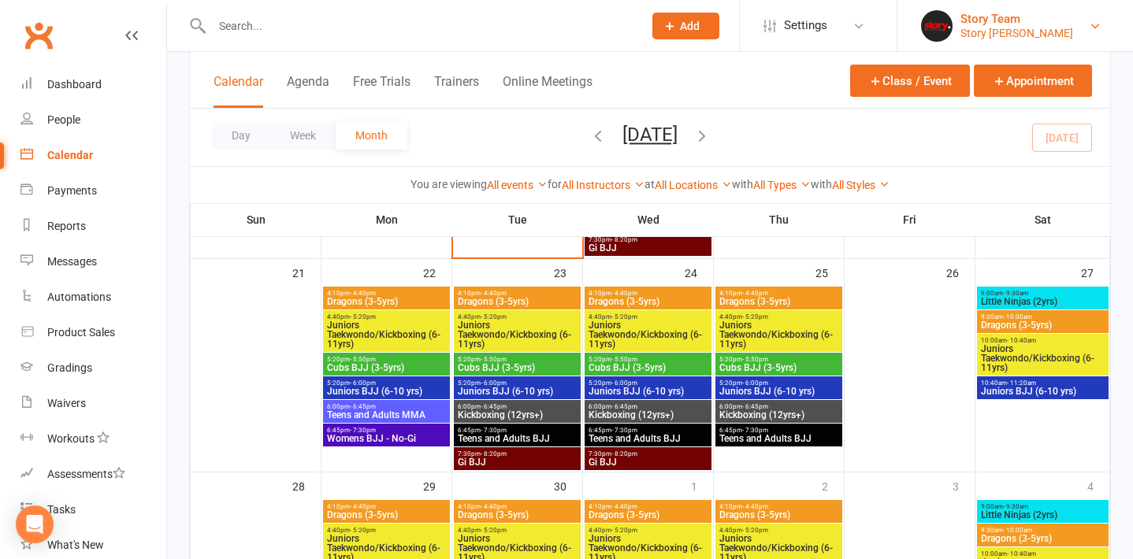
click at [986, 18] on div "Story Team" at bounding box center [1016, 19] width 113 height 14
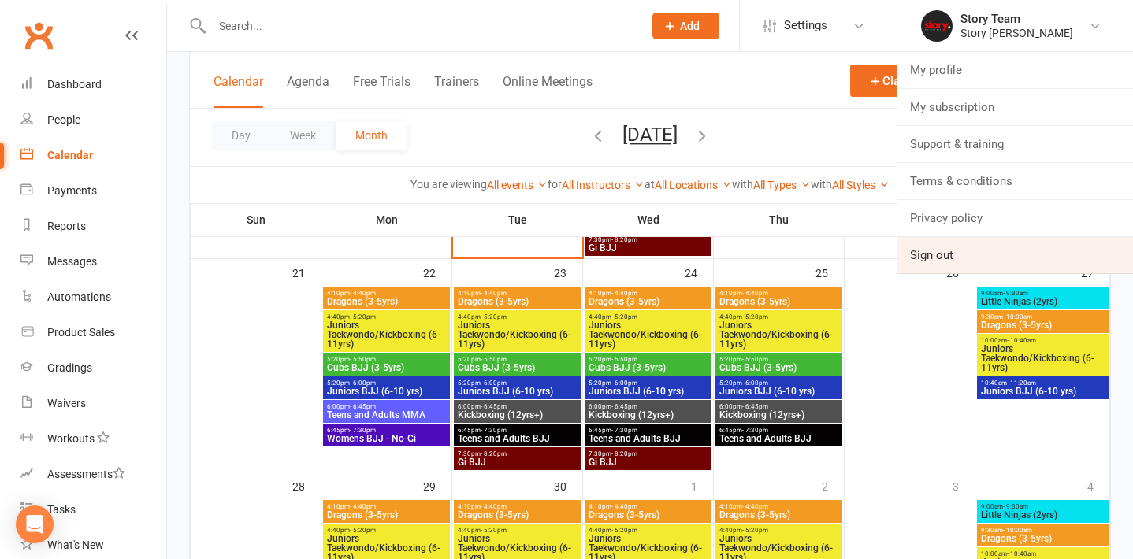
click at [971, 257] on link "Sign out" at bounding box center [1015, 255] width 236 height 36
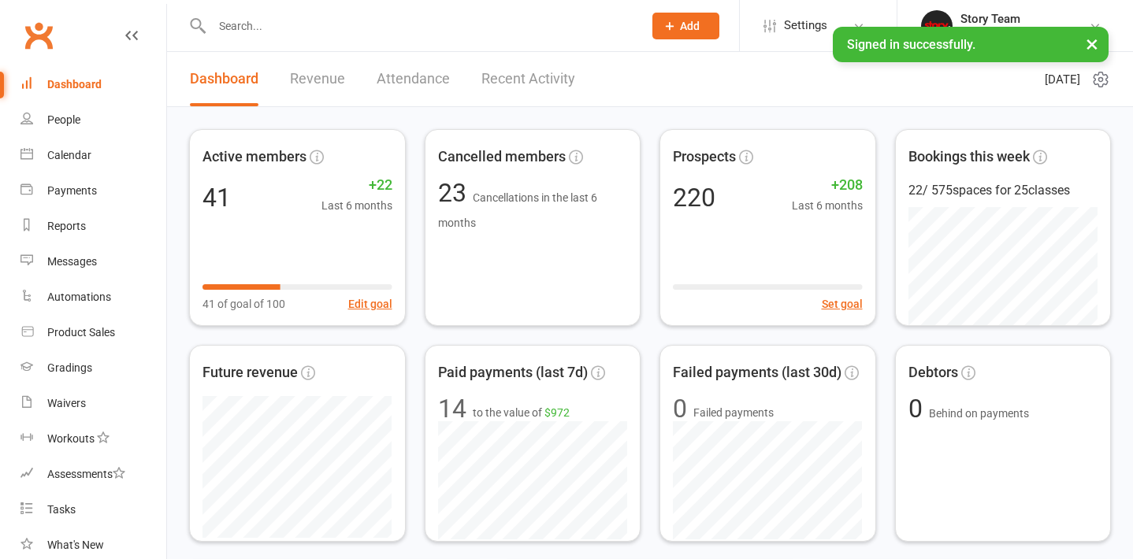
click at [1011, 17] on div "Story Team" at bounding box center [1016, 19] width 113 height 14
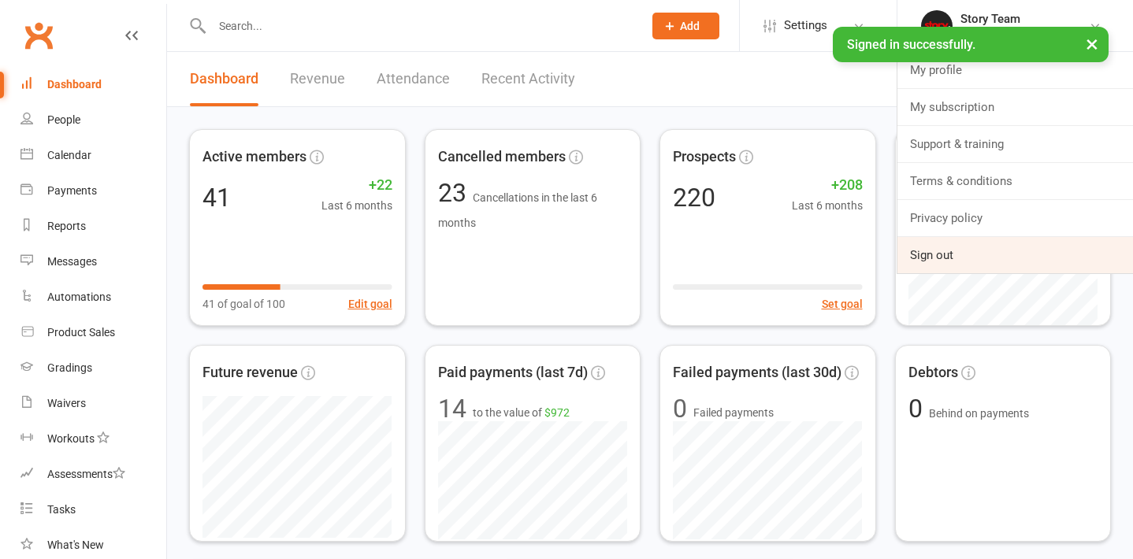
click at [947, 258] on link "Sign out" at bounding box center [1015, 255] width 236 height 36
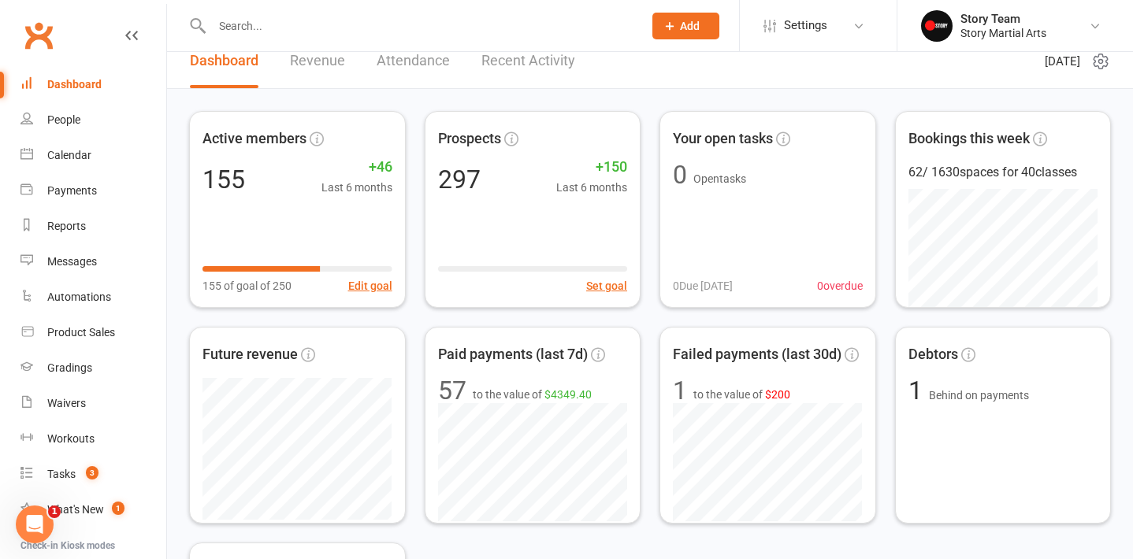
scroll to position [20, 0]
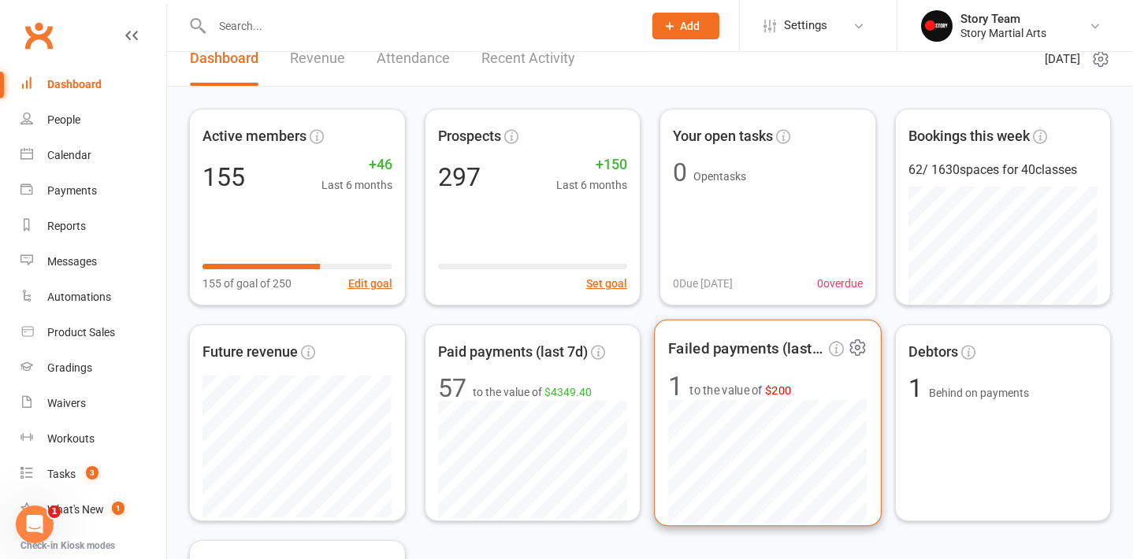
click at [740, 364] on div "Failed payments (last 30d) 1 to the value of $200" at bounding box center [767, 423] width 227 height 207
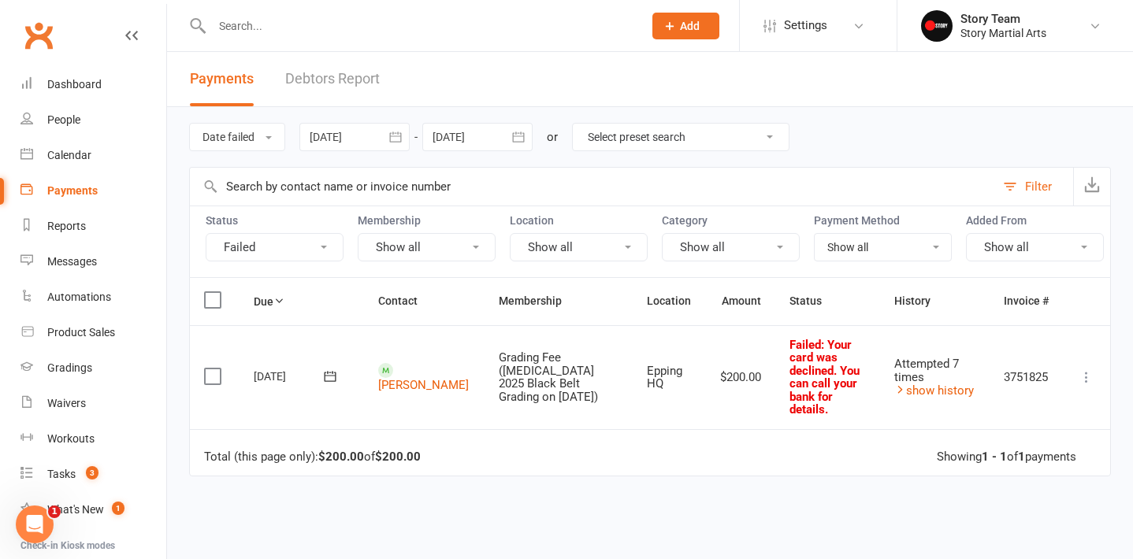
click at [332, 369] on icon at bounding box center [330, 377] width 16 height 16
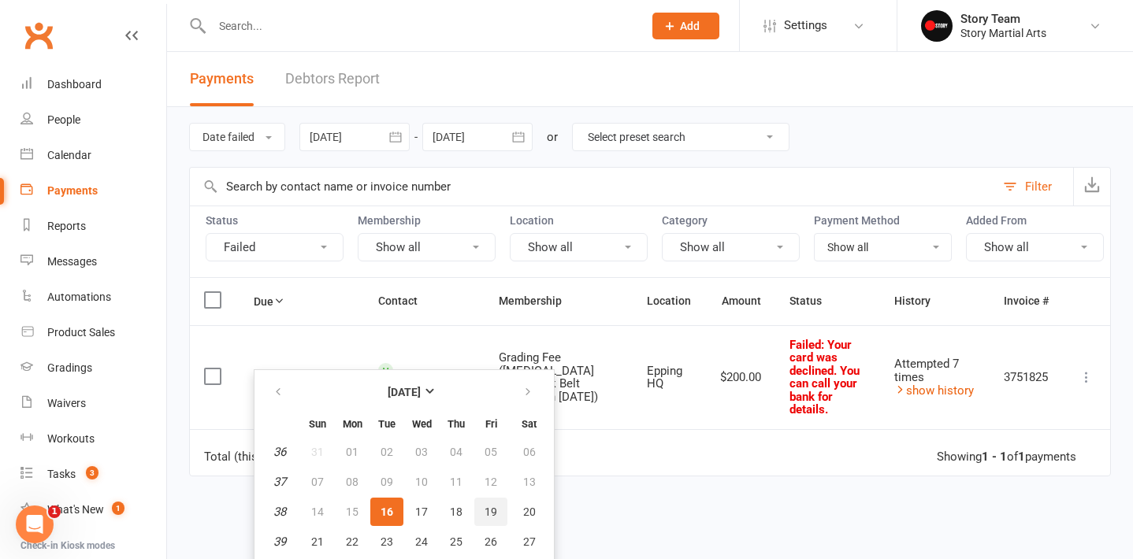
click at [488, 515] on span "19" at bounding box center [491, 512] width 13 height 13
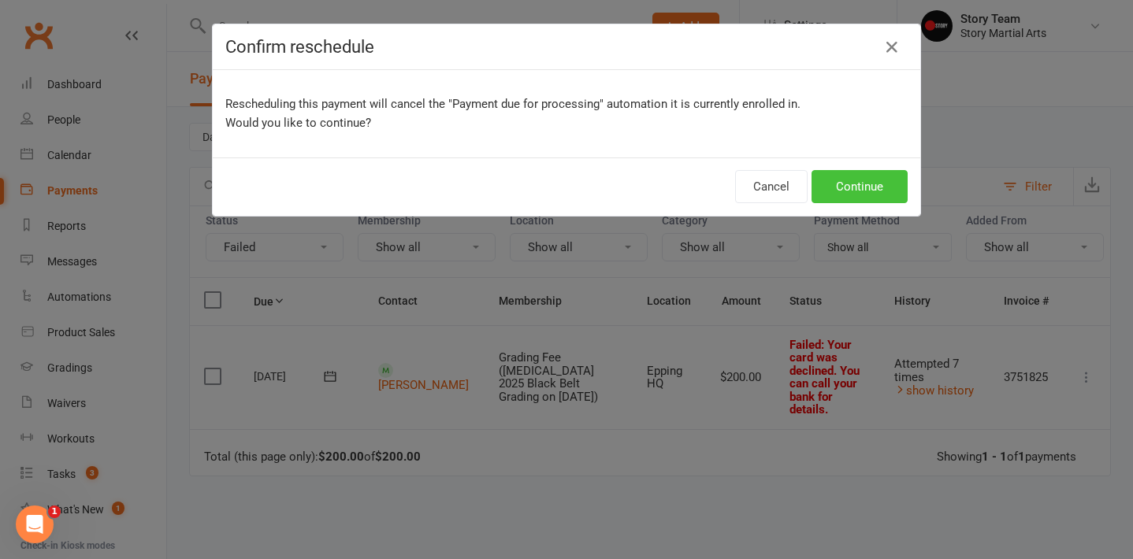
click at [876, 185] on button "Continue" at bounding box center [859, 186] width 96 height 33
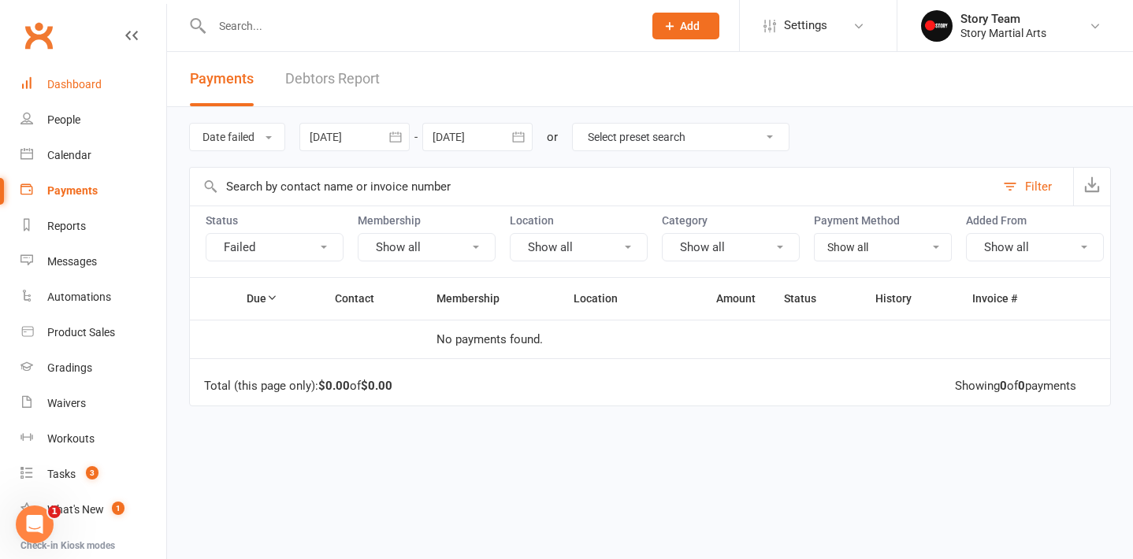
click at [80, 84] on div "Dashboard" at bounding box center [74, 84] width 54 height 13
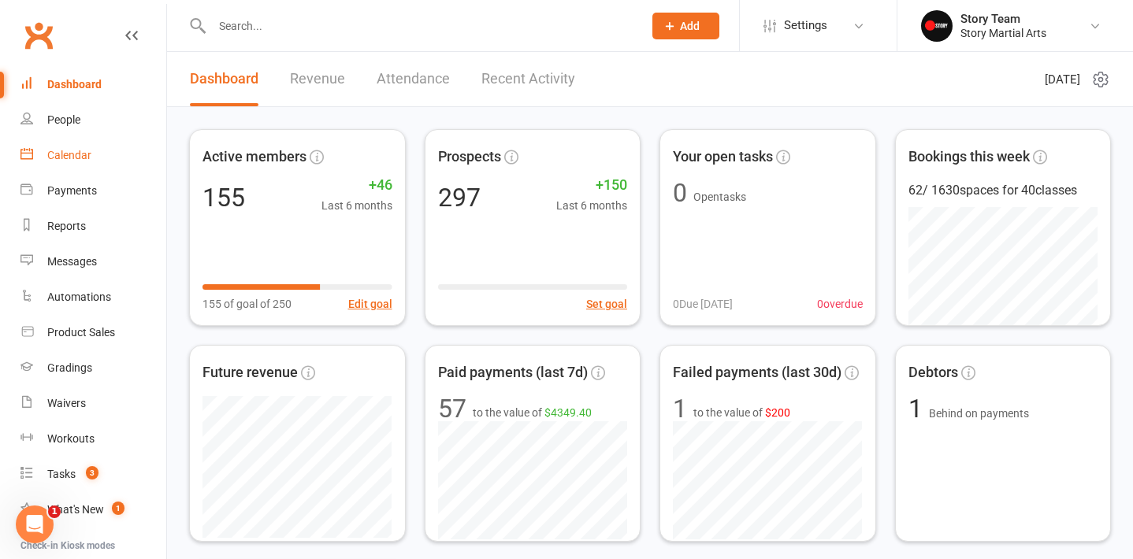
click at [58, 162] on link "Calendar" at bounding box center [93, 155] width 146 height 35
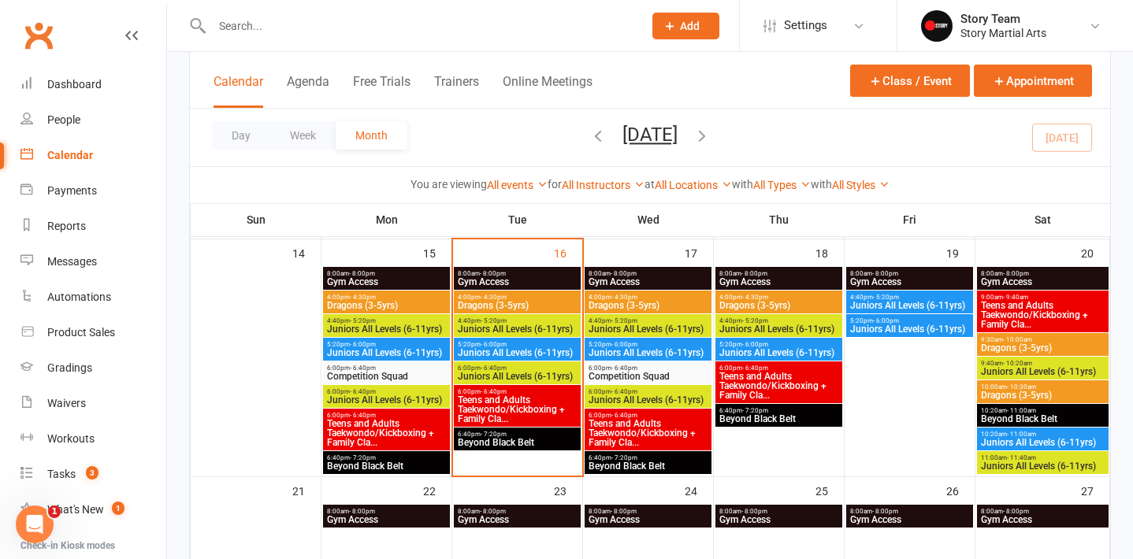
scroll to position [574, 0]
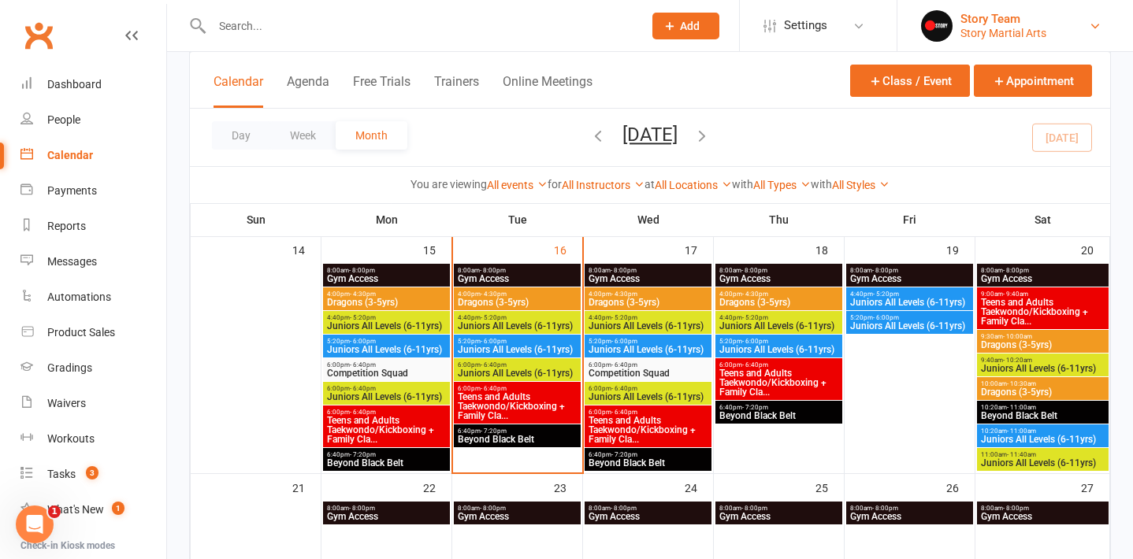
click at [964, 27] on div "Story Martial Arts" at bounding box center [1003, 33] width 86 height 14
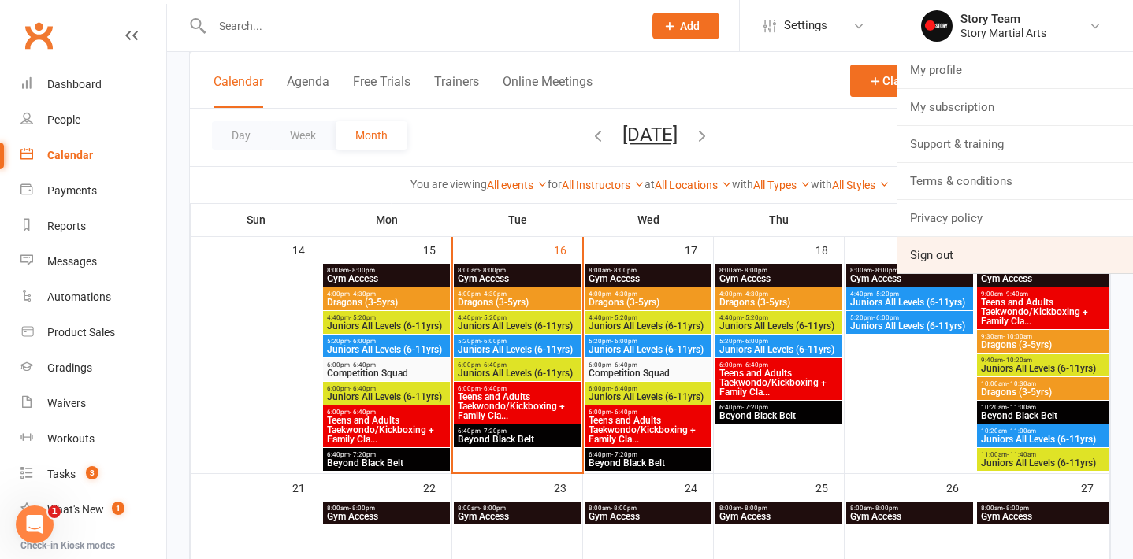
click at [934, 257] on link "Sign out" at bounding box center [1015, 255] width 236 height 36
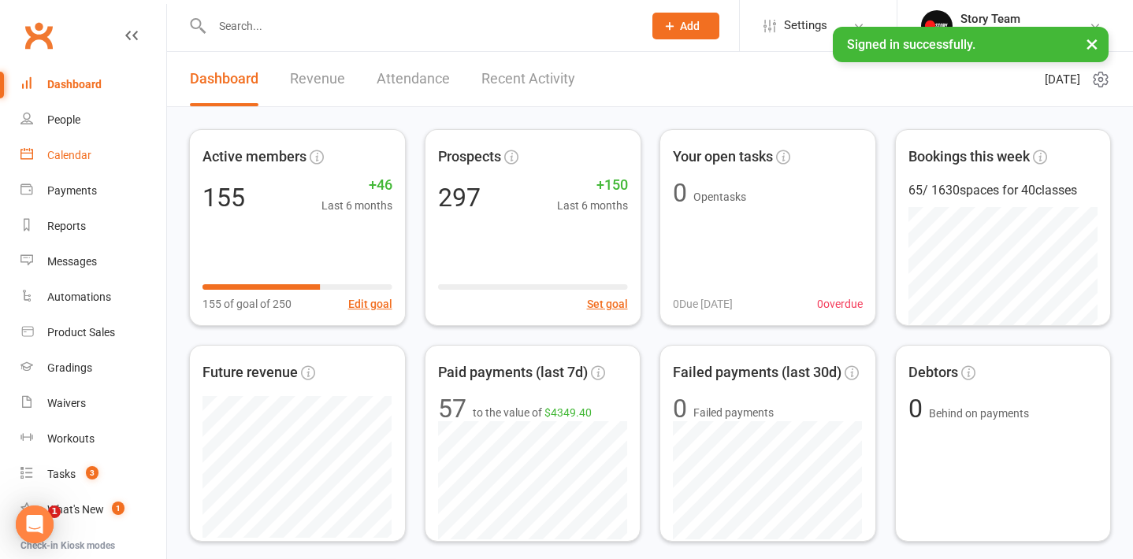
click at [98, 161] on link "Calendar" at bounding box center [93, 155] width 146 height 35
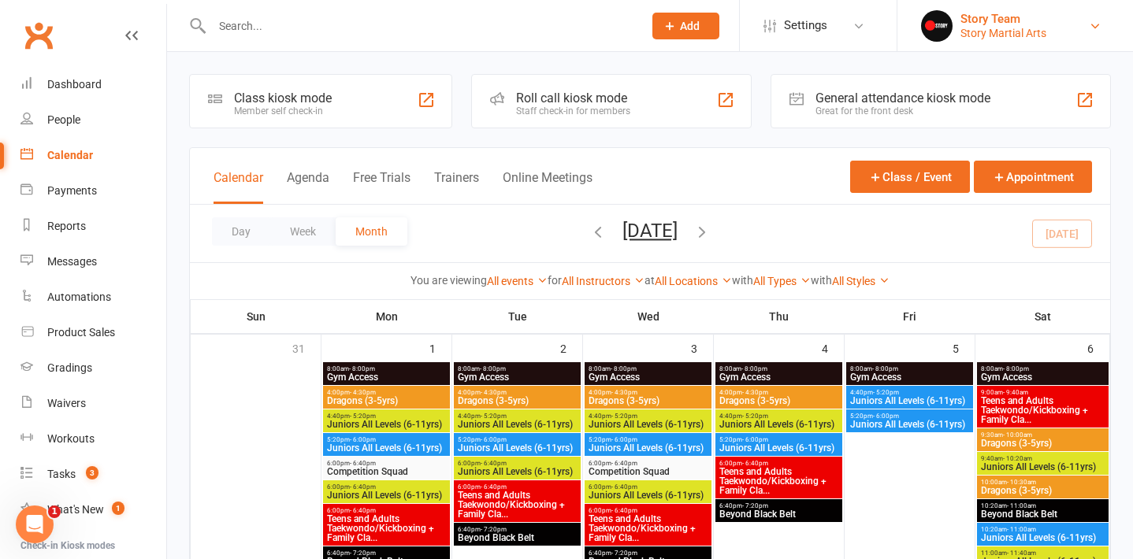
click at [986, 32] on div "Story Martial Arts" at bounding box center [1003, 33] width 86 height 14
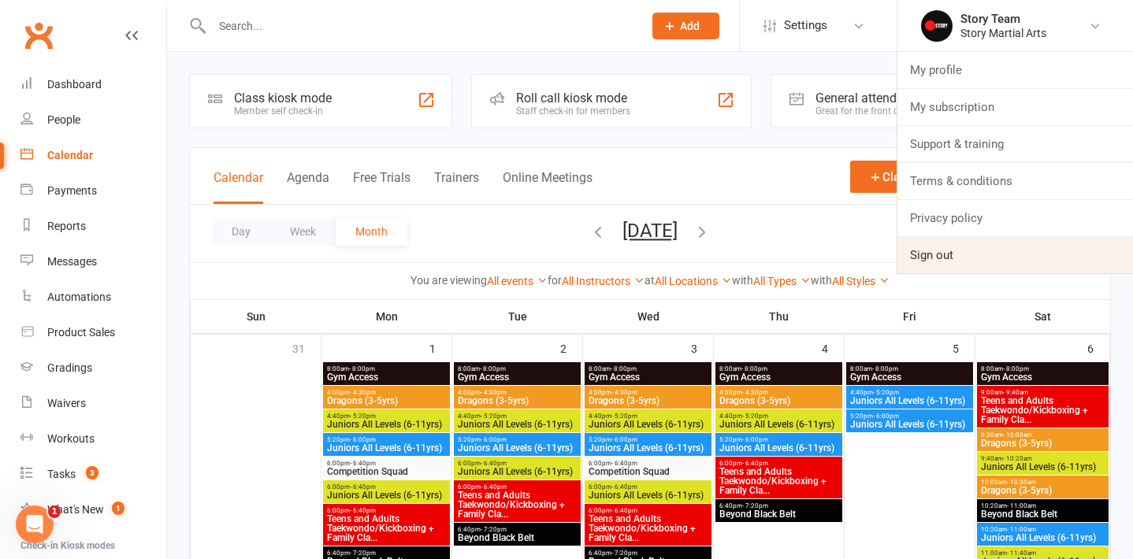
click at [922, 254] on link "Sign out" at bounding box center [1015, 255] width 236 height 36
